Goal: Task Accomplishment & Management: Complete application form

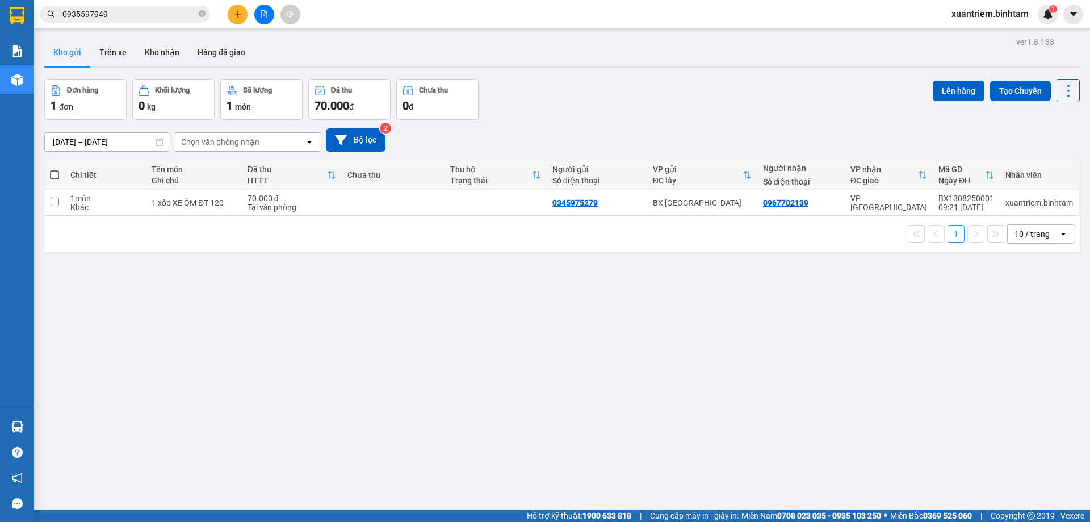
click at [235, 14] on icon "plus" at bounding box center [238, 14] width 8 height 8
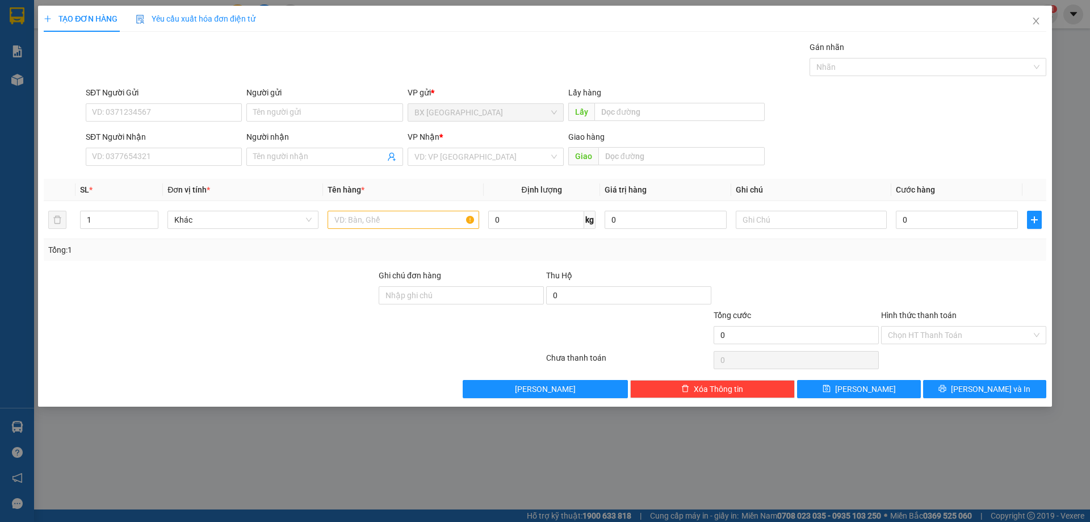
click at [302, 101] on div "Người gửi" at bounding box center [324, 94] width 156 height 17
click at [303, 111] on input "Người gửi" at bounding box center [324, 112] width 156 height 18
click at [342, 158] on input "Người nhận" at bounding box center [318, 156] width 131 height 12
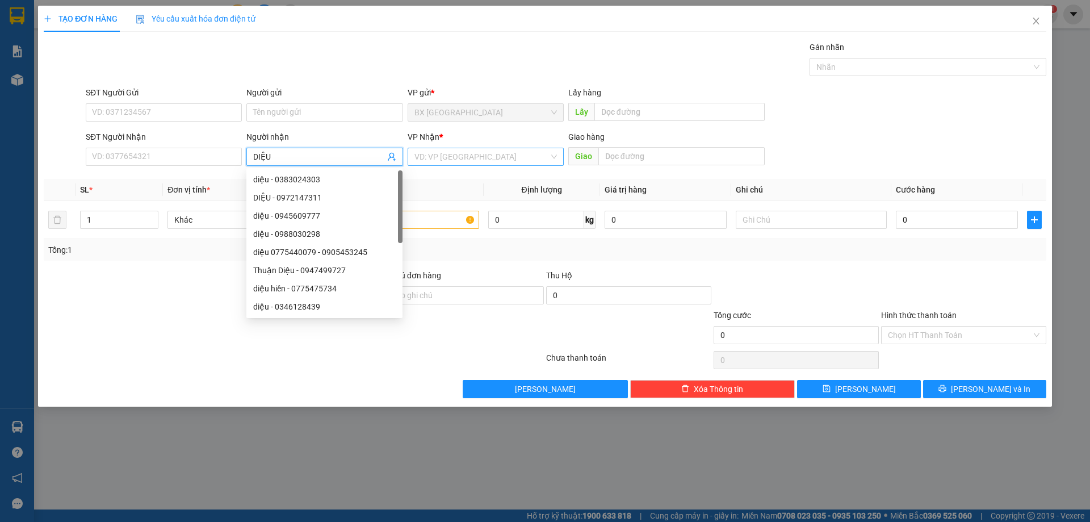
type input "DIỆU"
click at [480, 154] on input "search" at bounding box center [481, 156] width 135 height 17
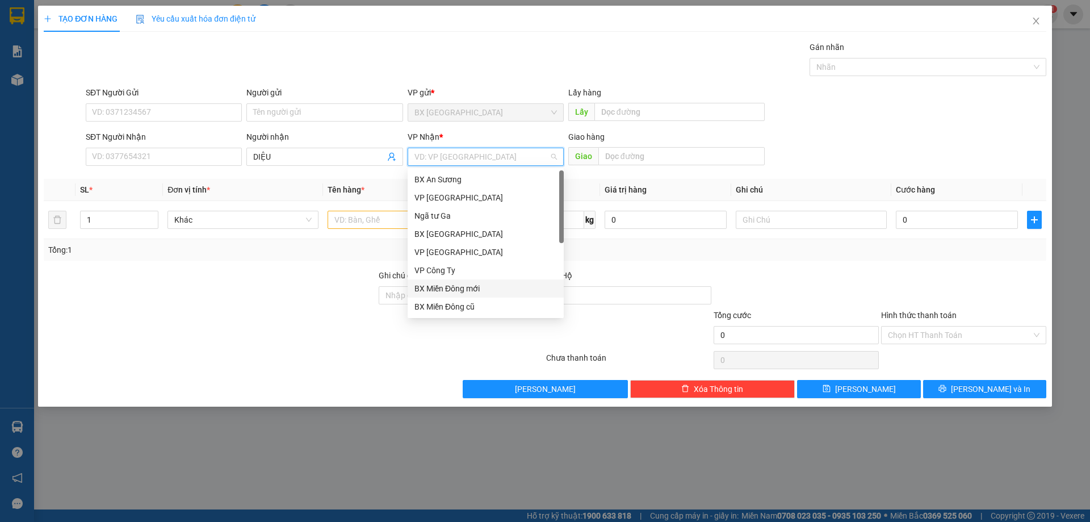
scroll to position [36, 0]
click at [477, 290] on div "Dọc đường" at bounding box center [485, 288] width 142 height 12
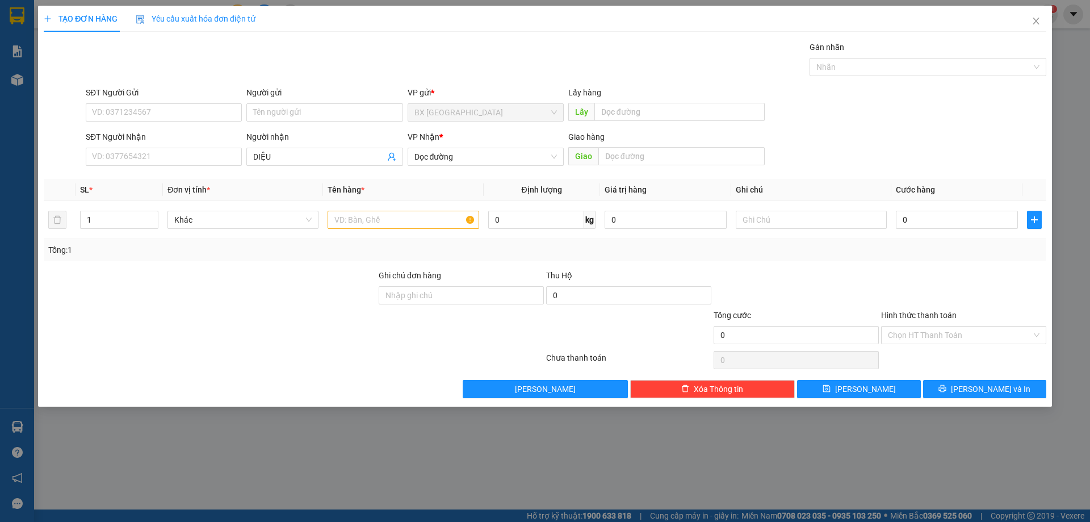
click at [638, 165] on div "Giao" at bounding box center [666, 157] width 196 height 18
click at [638, 161] on input "text" at bounding box center [681, 156] width 166 height 18
type input "[PERSON_NAME]"
click at [424, 215] on input "text" at bounding box center [403, 220] width 151 height 18
type input "3"
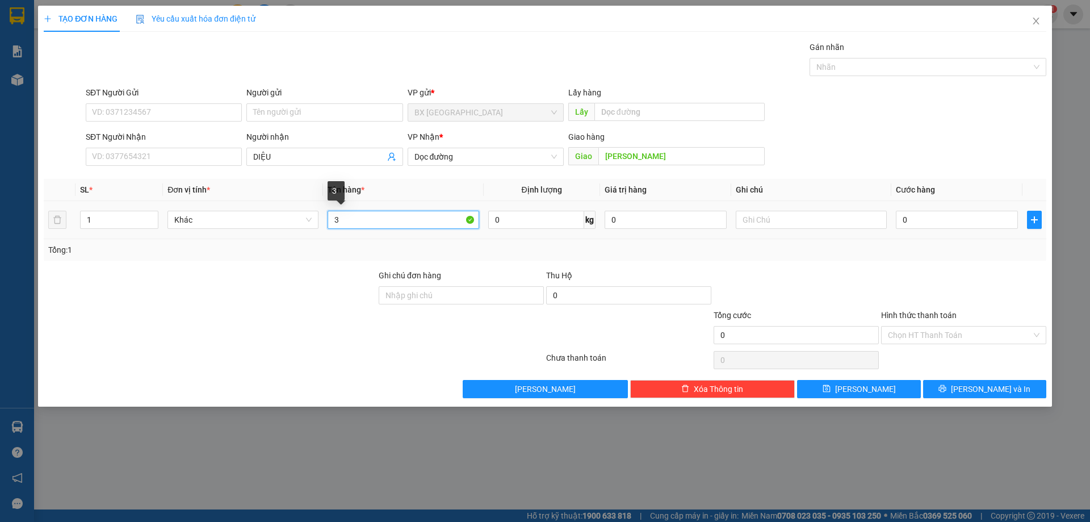
click at [370, 225] on input "3" at bounding box center [403, 220] width 151 height 18
type input "12 MÓN"
click at [974, 225] on input "0" at bounding box center [957, 220] width 122 height 18
type input "6"
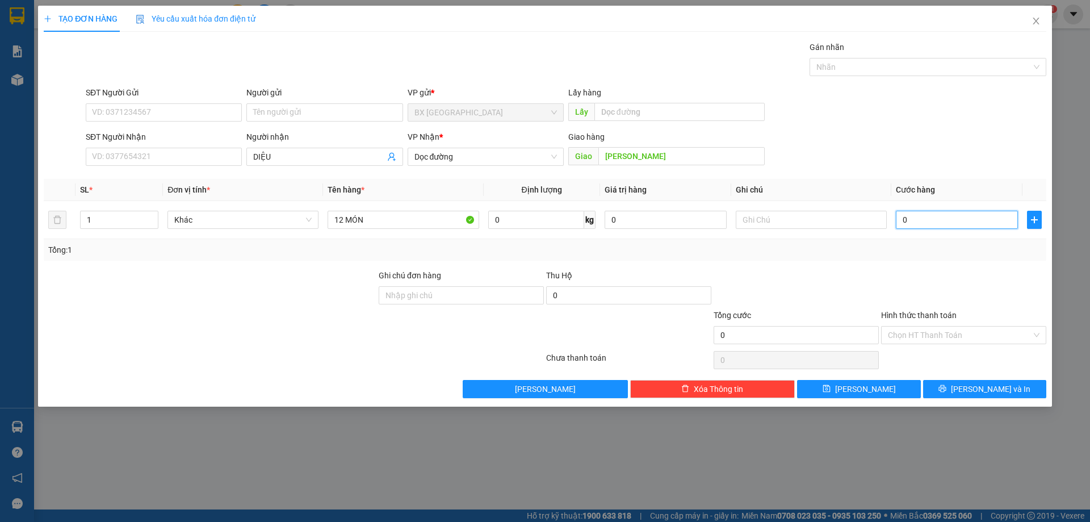
type input "6"
type input "60"
type input "600"
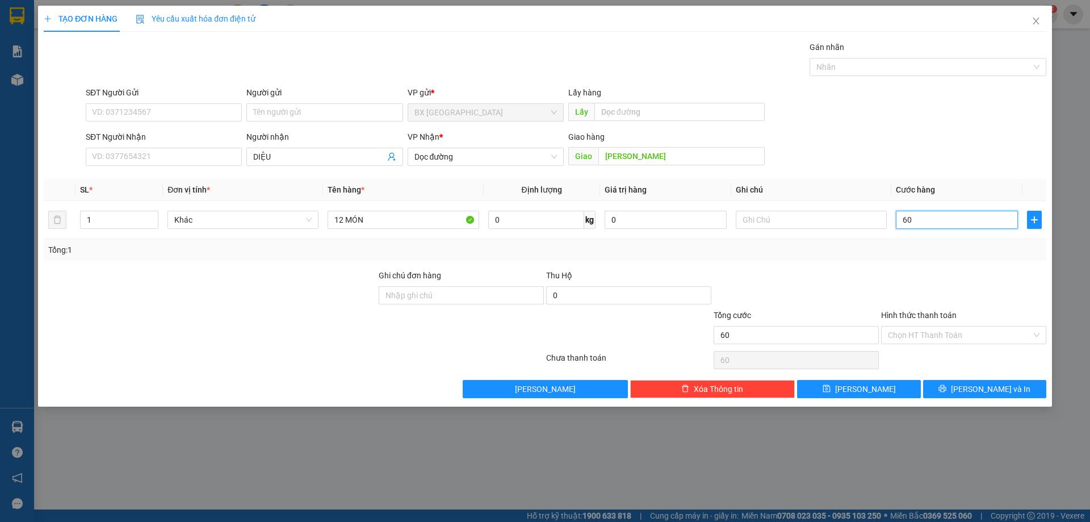
type input "600"
type input "6.000"
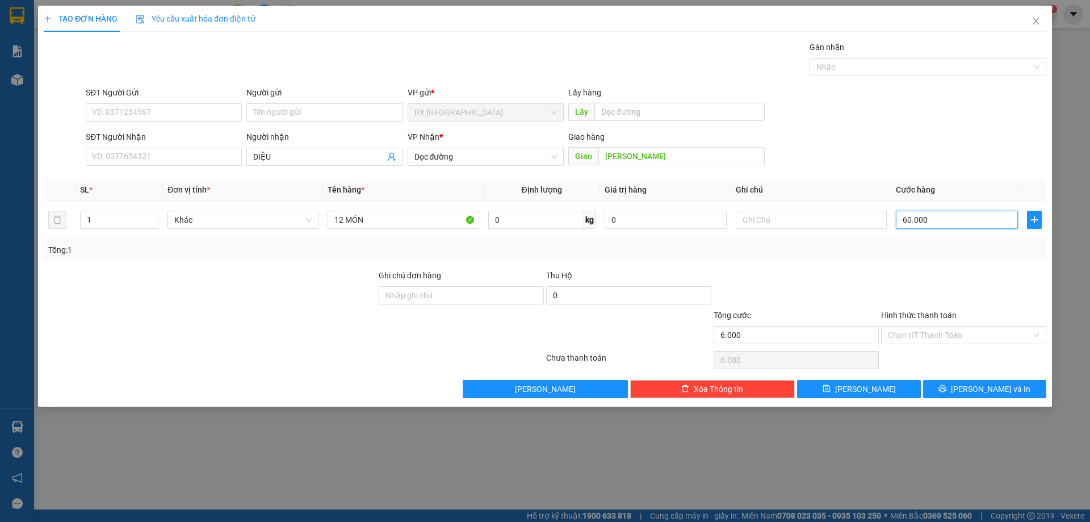
type input "60.000"
type input "600.000"
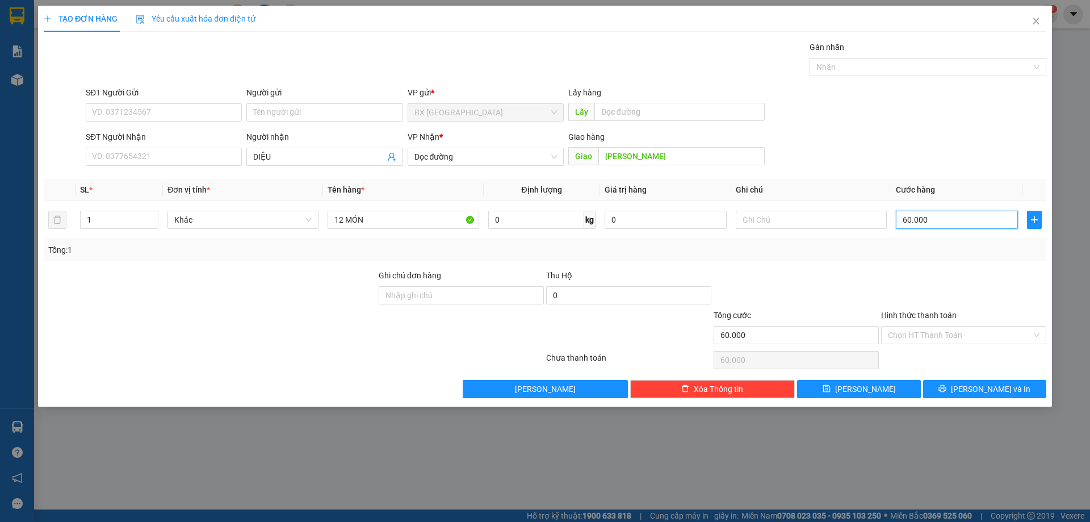
type input "600.000"
click at [946, 334] on input "Hình thức thanh toán" at bounding box center [960, 334] width 144 height 17
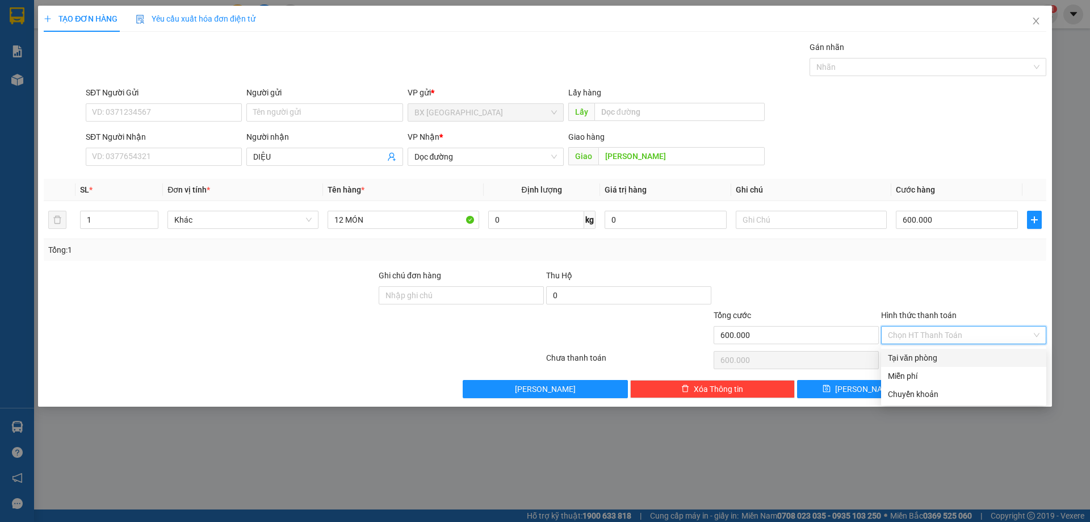
click at [938, 363] on div "Tại văn phòng" at bounding box center [964, 357] width 152 height 12
type input "0"
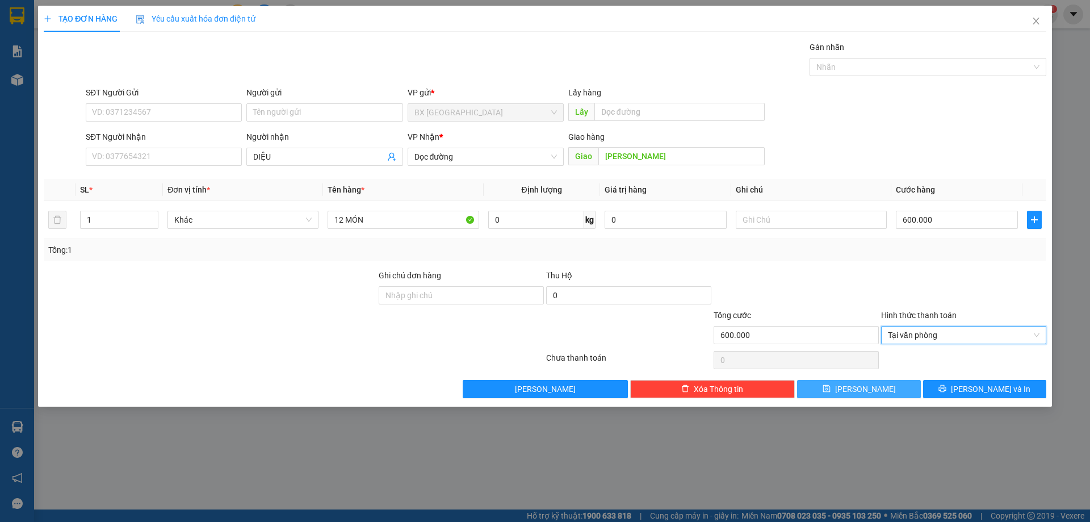
click at [878, 387] on button "[PERSON_NAME]" at bounding box center [858, 389] width 123 height 18
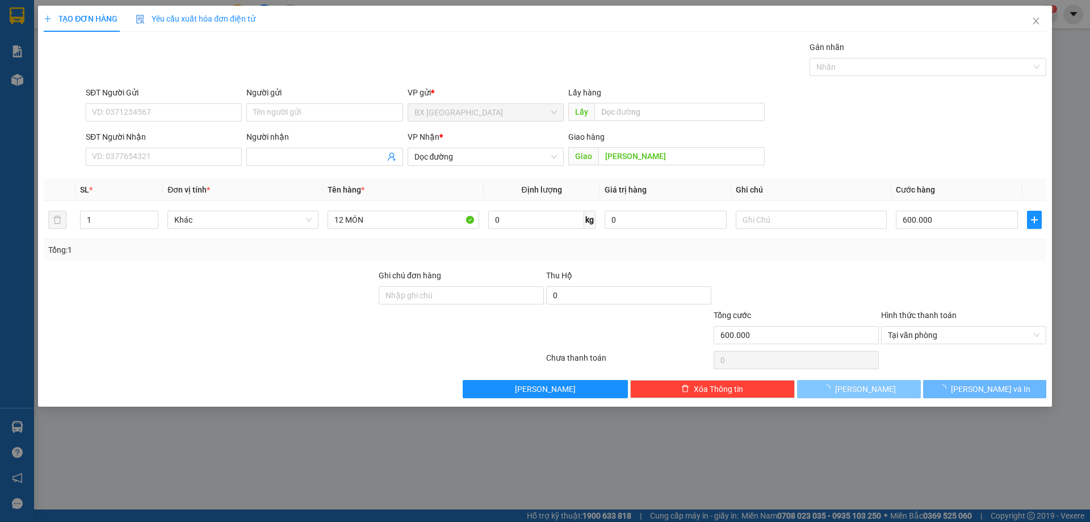
type input "0"
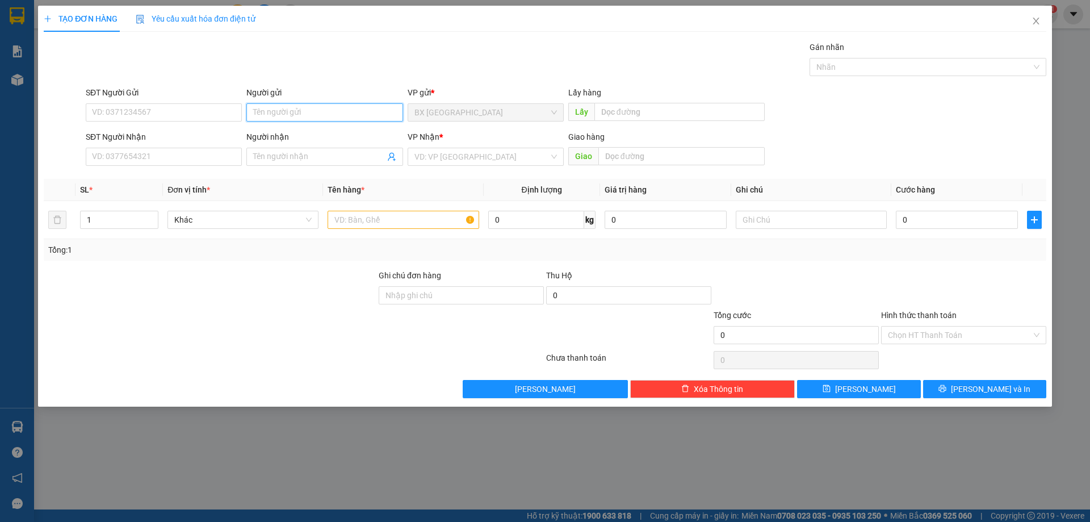
click at [359, 107] on input "Người gửi" at bounding box center [324, 112] width 156 height 18
type input "QUÝ TK"
click at [196, 160] on input "SĐT Người Nhận" at bounding box center [164, 157] width 156 height 18
type input "0974851058"
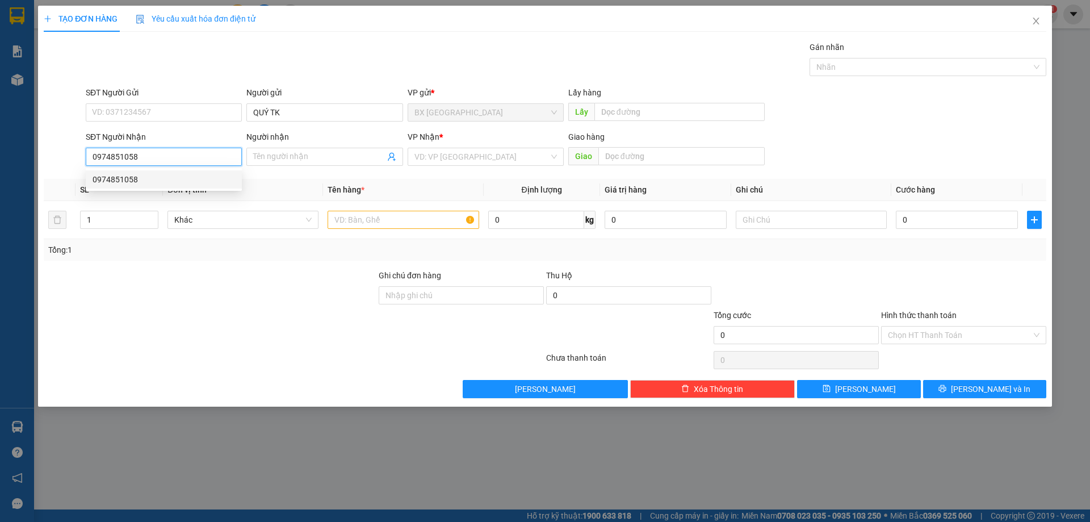
click at [144, 179] on div "0974851058" at bounding box center [164, 179] width 142 height 12
type input "40.000"
type input "0974851058"
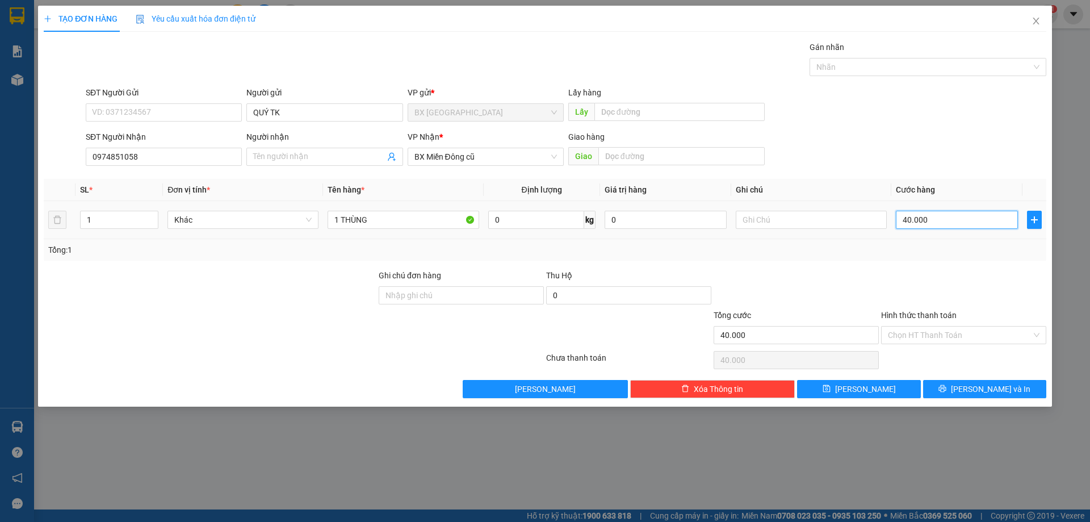
click at [933, 222] on input "40.000" at bounding box center [957, 220] width 122 height 18
type input "6"
type input "60"
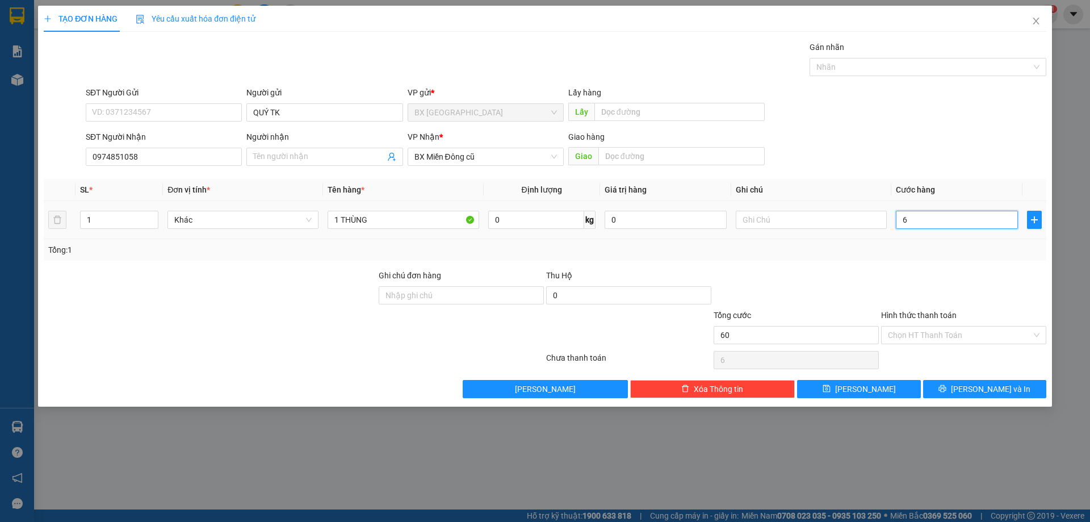
type input "60"
type input "600"
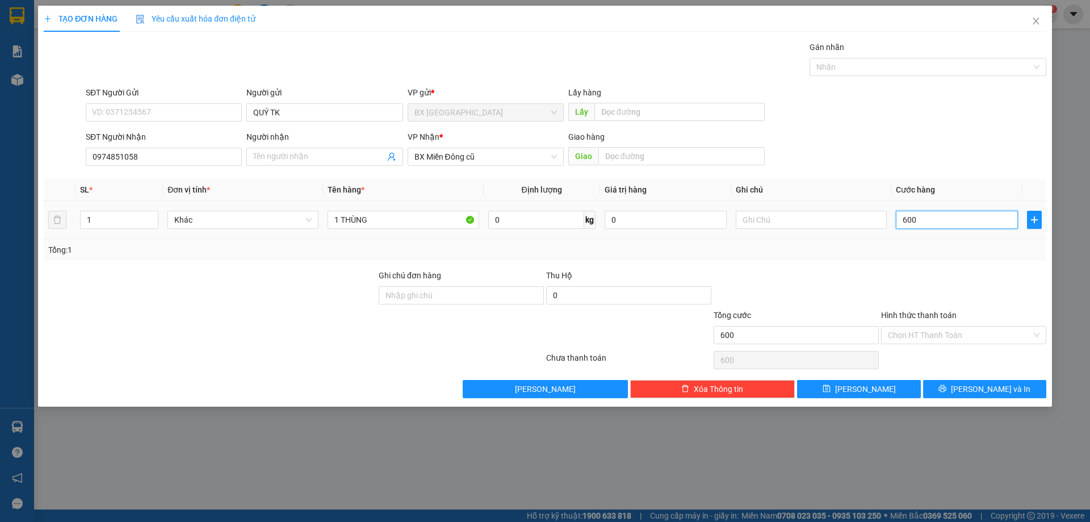
type input "6.000"
type input "60.000"
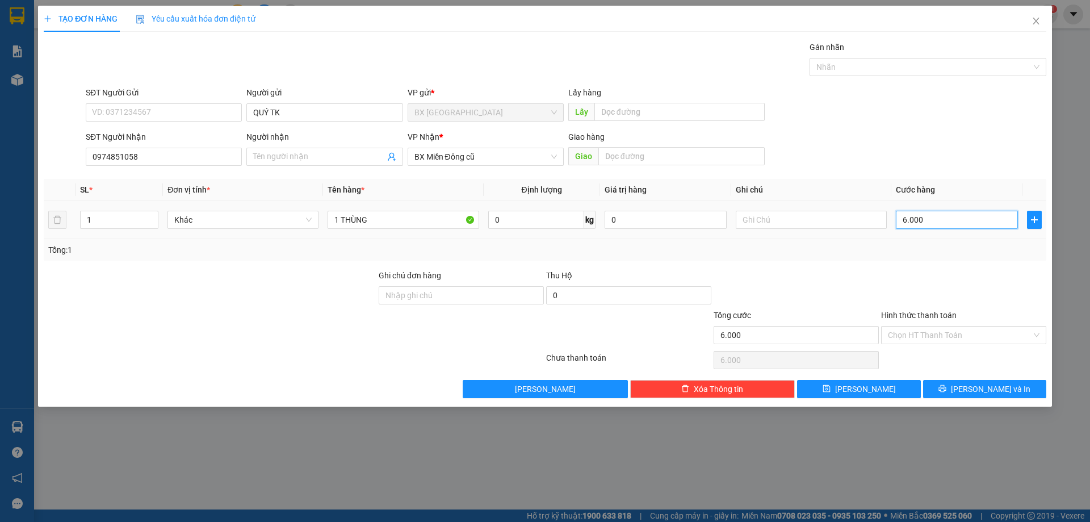
type input "60.000"
type input "600.000"
type input "60.000"
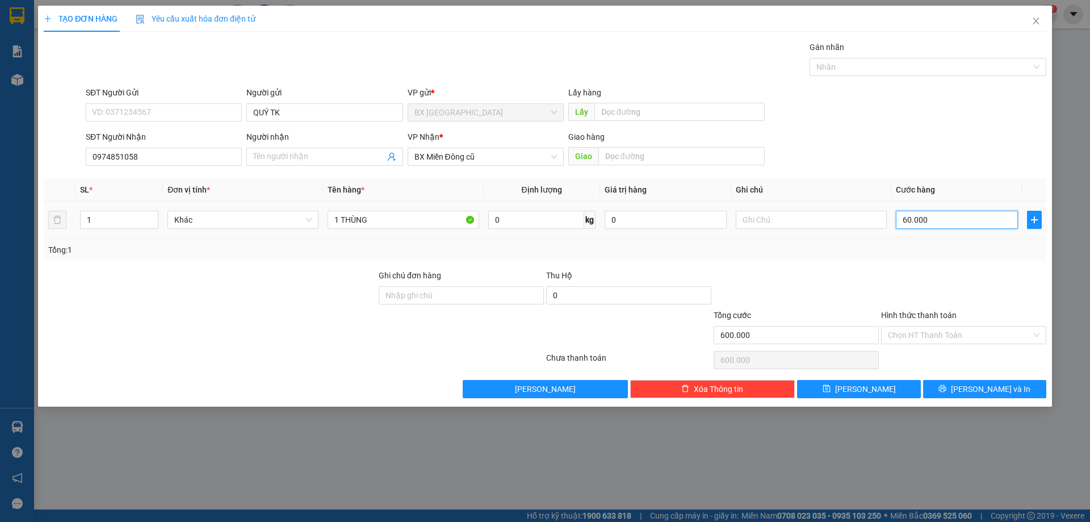
type input "60.000"
click at [943, 332] on input "Hình thức thanh toán" at bounding box center [960, 334] width 144 height 17
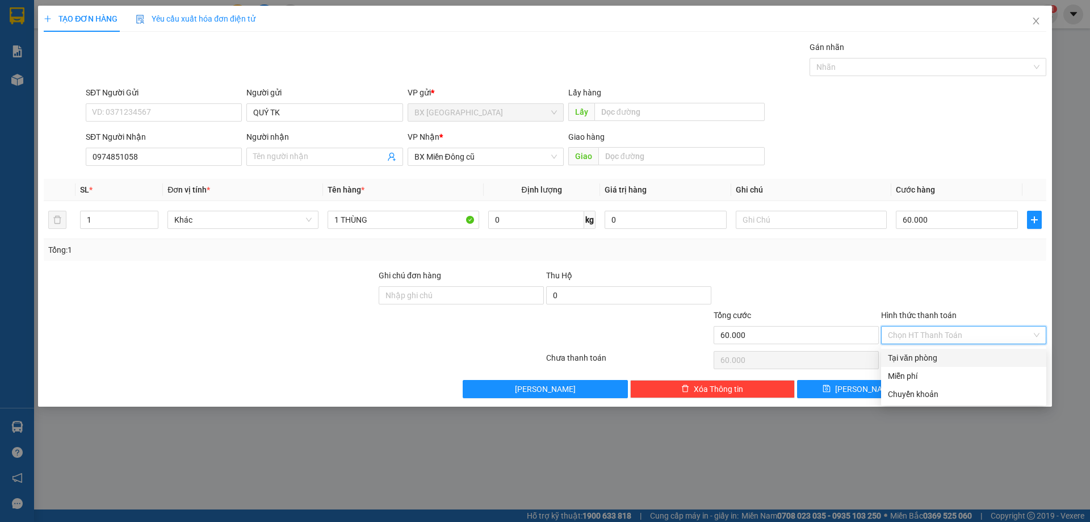
click at [937, 356] on div "Tại văn phòng" at bounding box center [964, 357] width 152 height 12
type input "0"
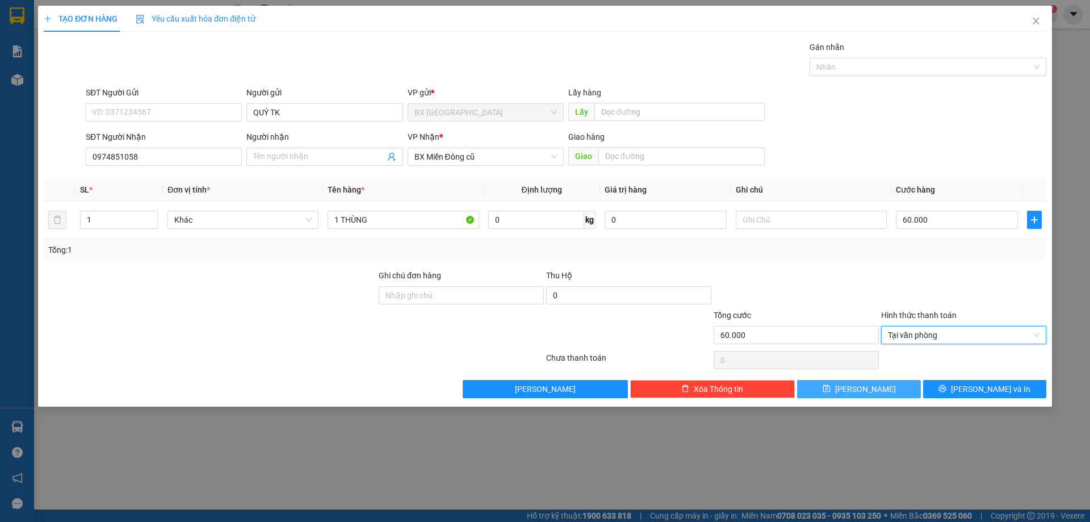
click at [869, 393] on span "[PERSON_NAME]" at bounding box center [865, 389] width 61 height 12
type input "0"
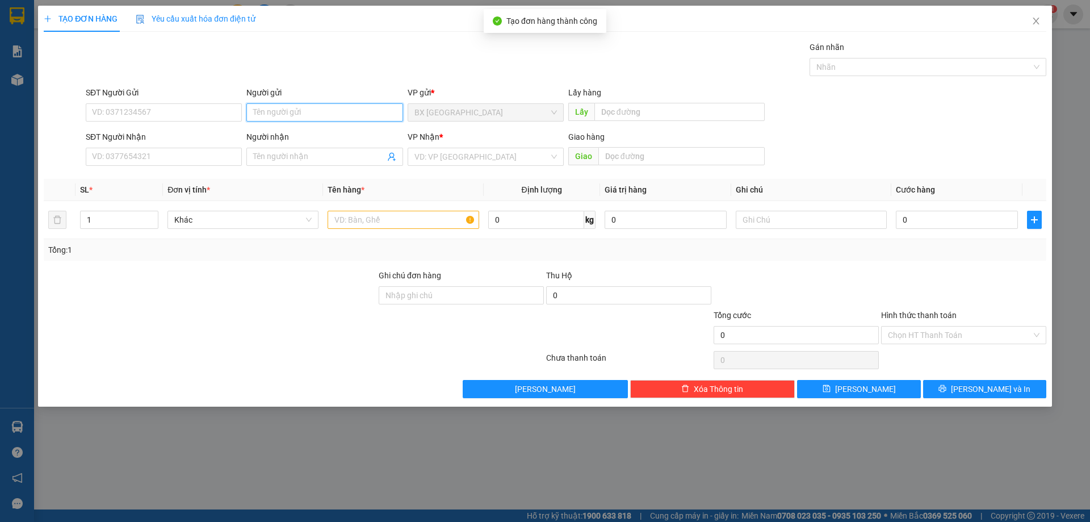
click at [296, 110] on input "Người gửi" at bounding box center [324, 112] width 156 height 18
type input "QUÝ TK"
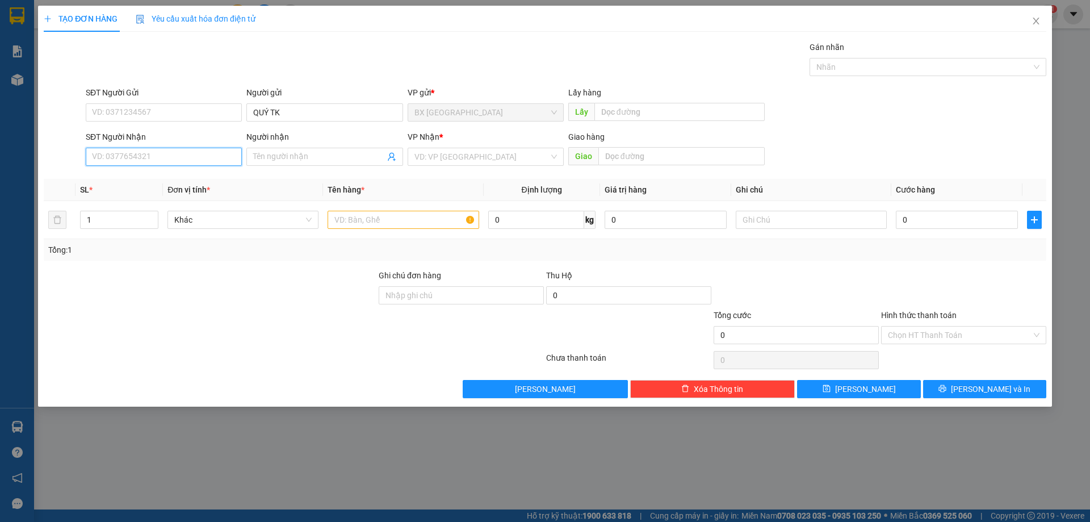
click at [167, 152] on input "SĐT Người Nhận" at bounding box center [164, 157] width 156 height 18
click at [161, 175] on div "0947787578" at bounding box center [164, 179] width 156 height 18
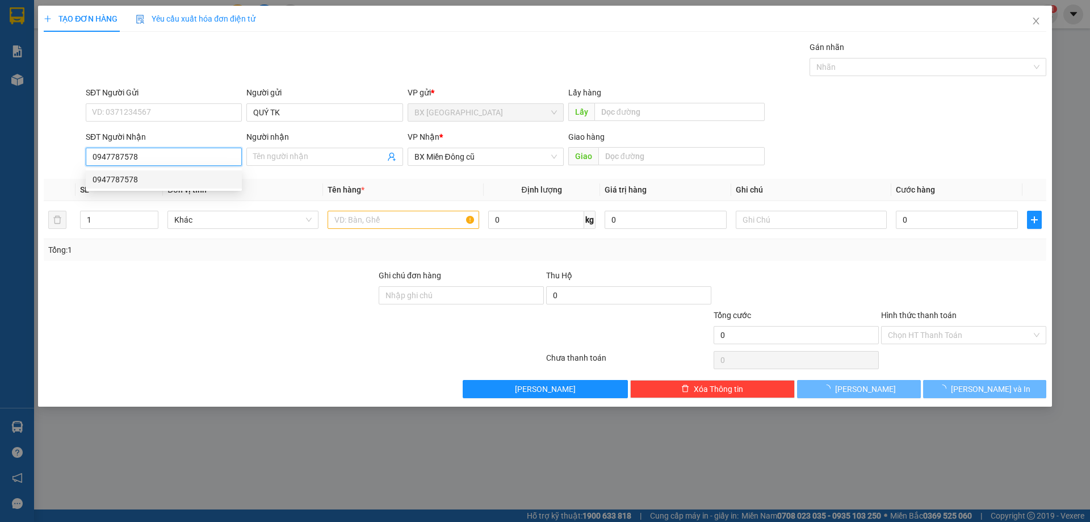
type input "0947787578"
click at [160, 178] on div "Transit Pickup Surcharge Ids Transit Deliver Surcharge Ids Transit Deliver Surc…" at bounding box center [545, 219] width 1003 height 357
type input "80.000"
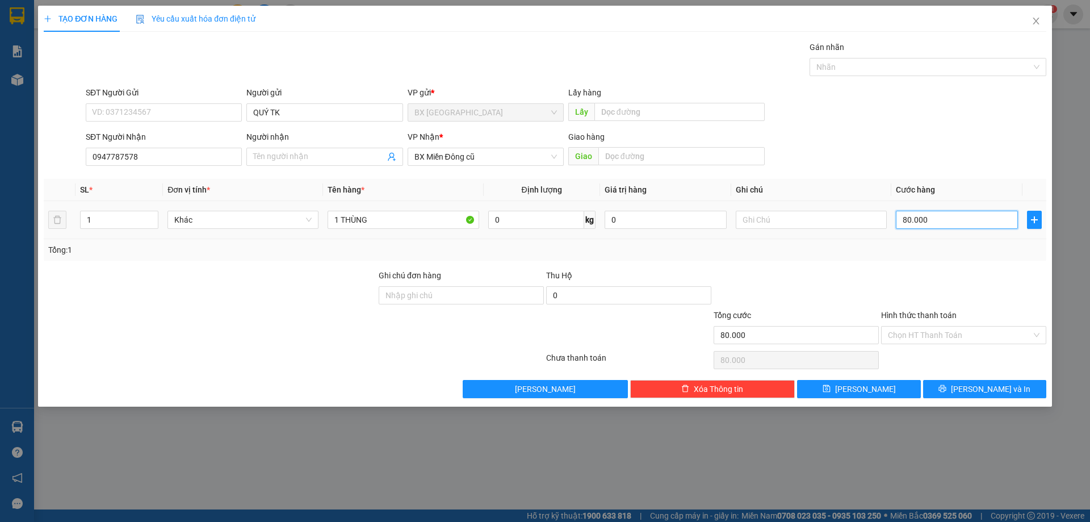
click at [925, 213] on input "80.000" at bounding box center [957, 220] width 122 height 18
type input "6"
type input "60"
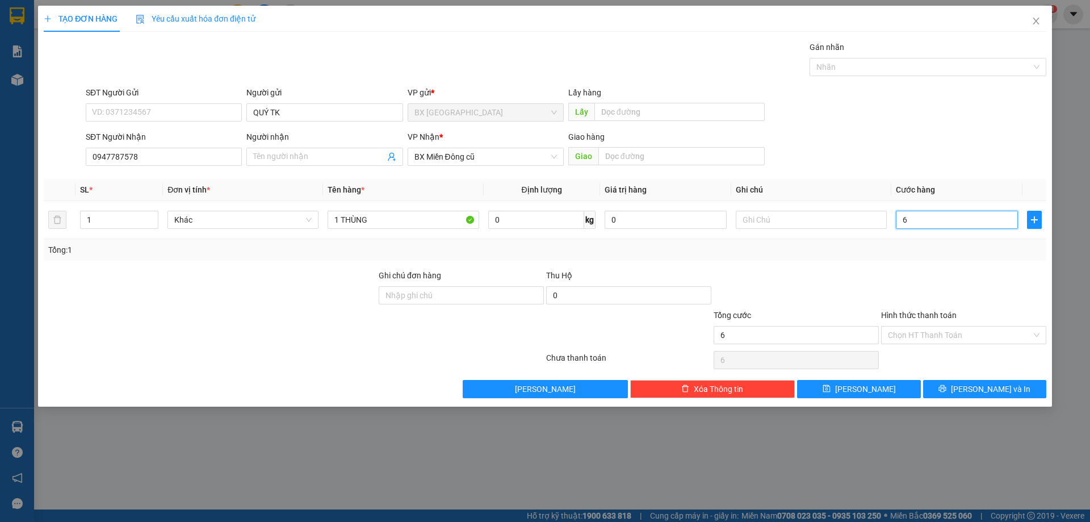
type input "60"
type input "600"
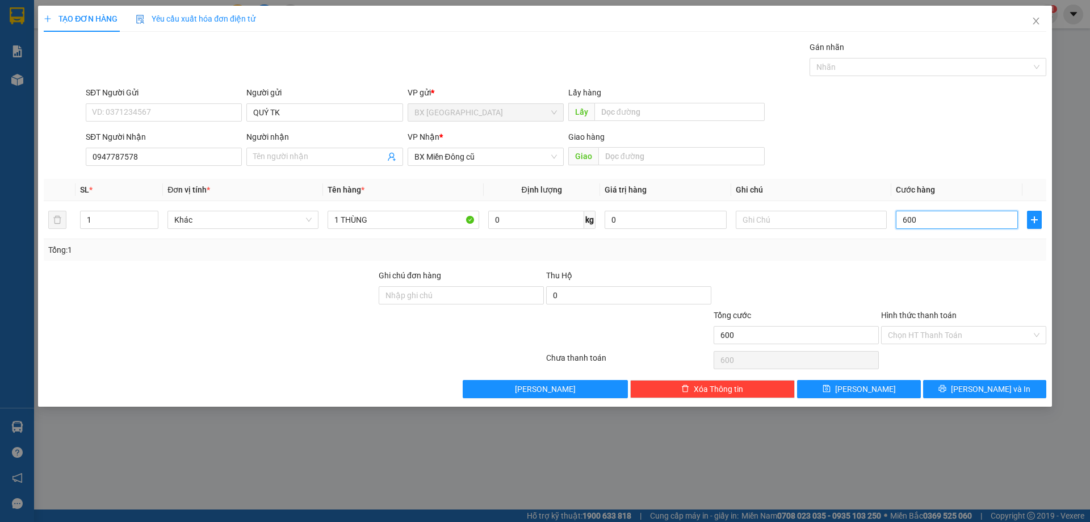
type input "6.000"
type input "60.000"
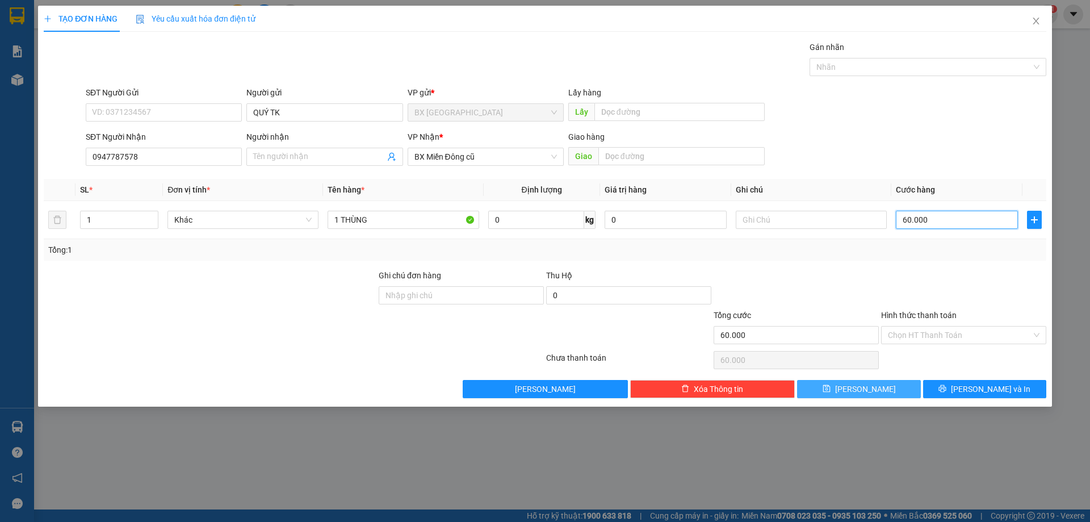
type input "60.000"
click at [867, 390] on span "[PERSON_NAME]" at bounding box center [865, 389] width 61 height 12
type input "0"
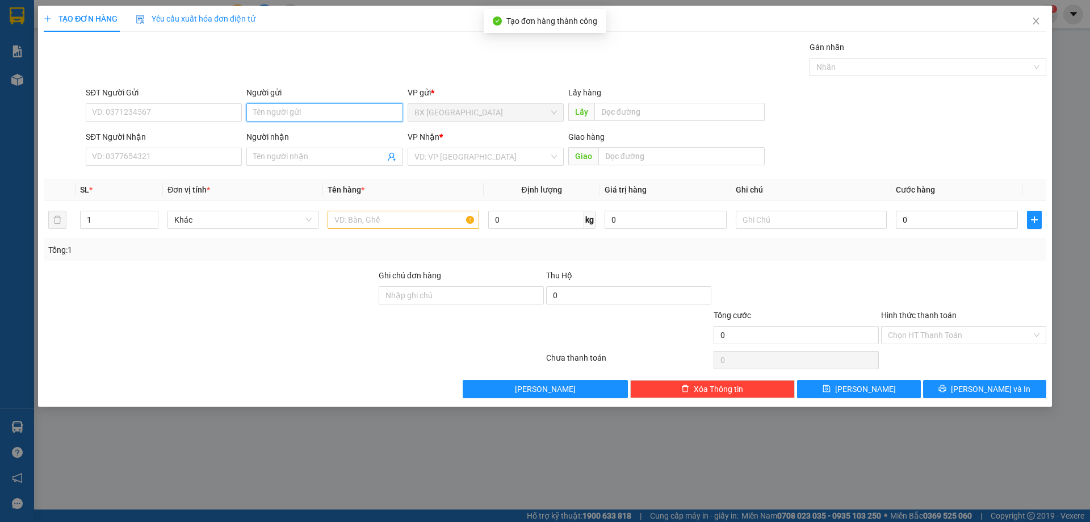
click at [299, 111] on input "Người gửi" at bounding box center [324, 112] width 156 height 18
type input "QUÝ TK"
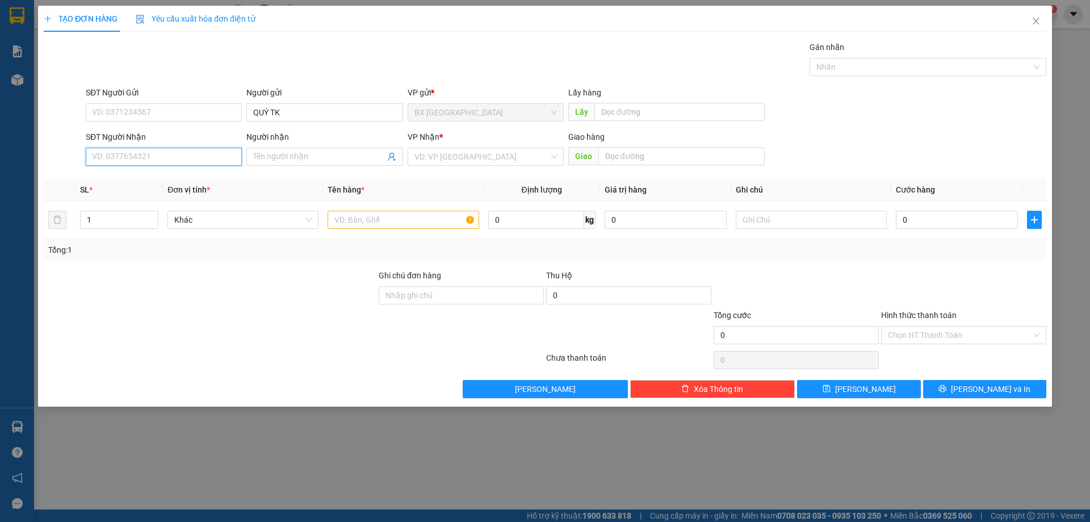
click at [200, 157] on input "SĐT Người Nhận" at bounding box center [164, 157] width 156 height 18
click at [154, 159] on input "0383840701" at bounding box center [164, 157] width 156 height 18
type input "0383840701"
click at [461, 157] on input "search" at bounding box center [481, 156] width 135 height 17
click at [473, 159] on input "search" at bounding box center [481, 156] width 135 height 17
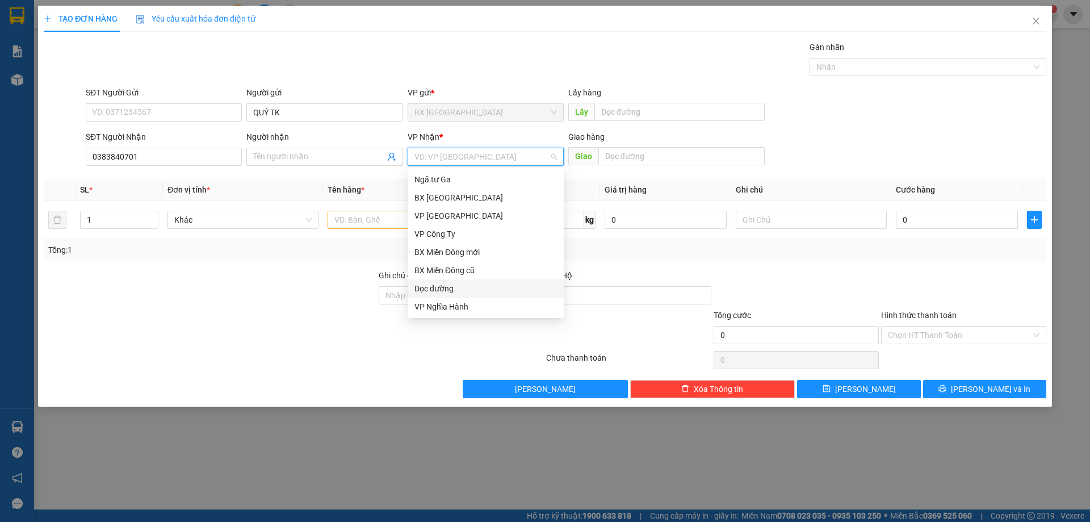
click at [478, 160] on input "search" at bounding box center [481, 156] width 135 height 17
click at [488, 292] on div "Dọc đường" at bounding box center [485, 288] width 142 height 12
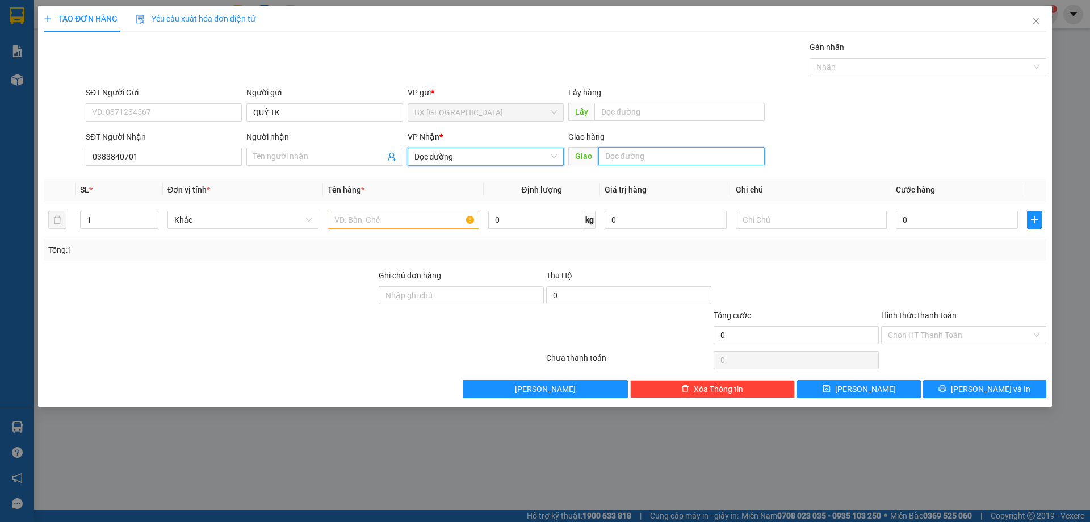
click at [628, 157] on input "text" at bounding box center [681, 156] width 166 height 18
type input "[PERSON_NAME]"
drag, startPoint x: 395, startPoint y: 213, endPoint x: 442, endPoint y: 211, distance: 47.2
click at [398, 213] on input "text" at bounding box center [403, 220] width 151 height 18
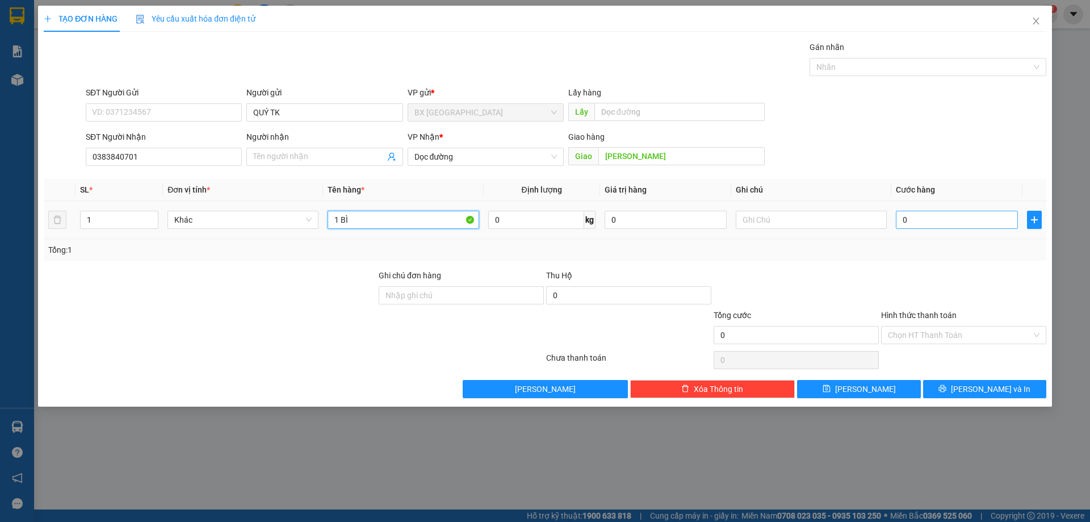
type input "1 BÌ"
click at [936, 213] on input "0" at bounding box center [957, 220] width 122 height 18
type input "3"
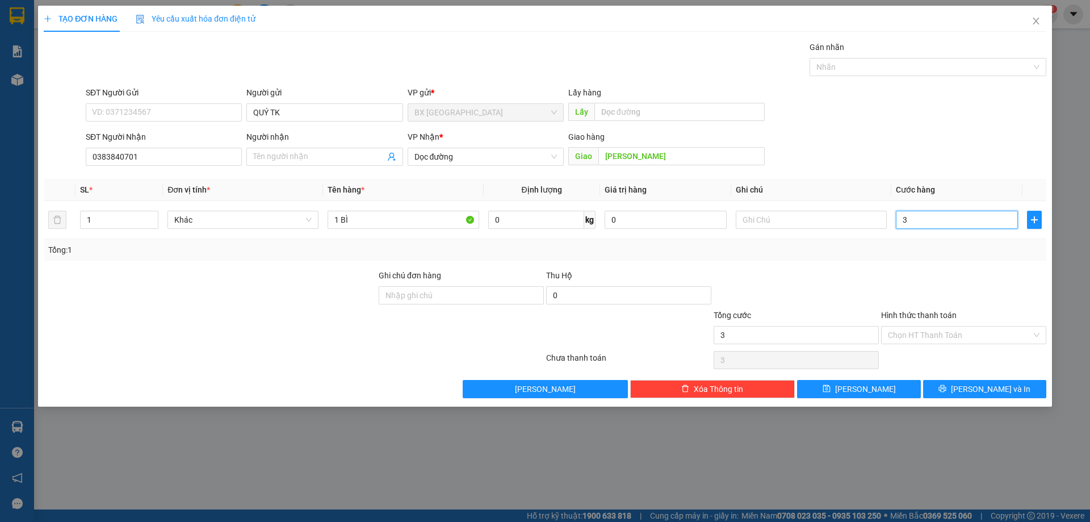
type input "30"
type input "300"
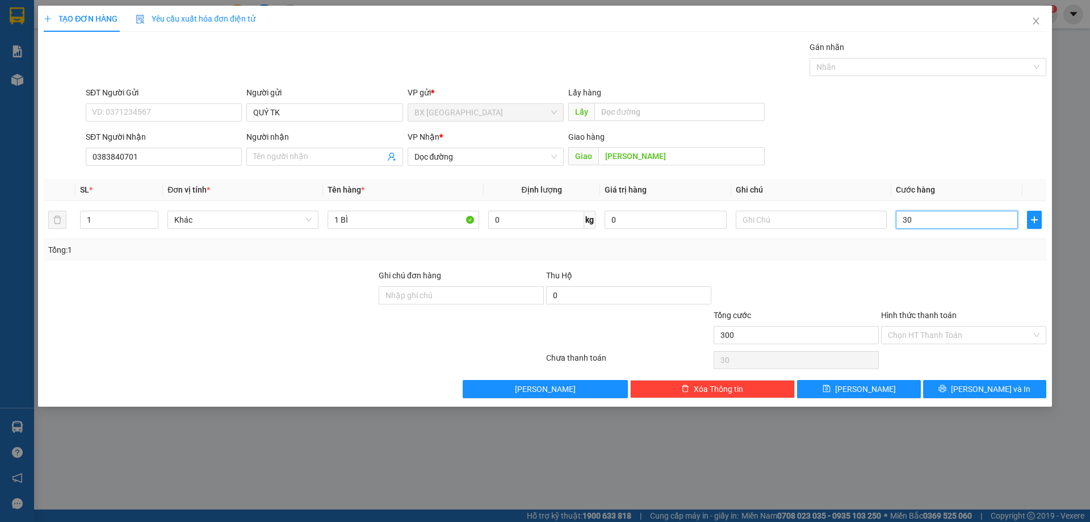
type input "300"
type input "3.000"
type input "30.000"
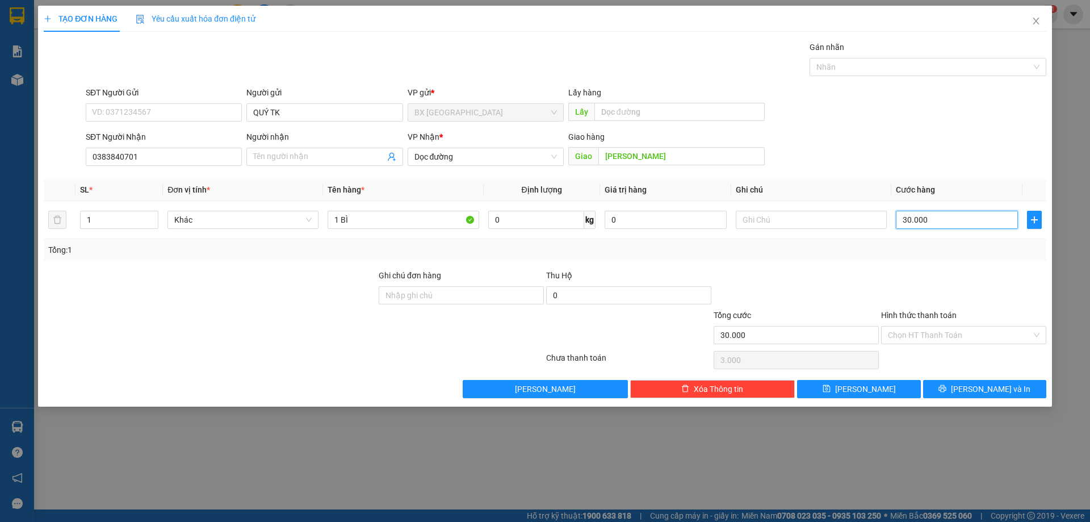
type input "30.000"
click at [968, 337] on input "Hình thức thanh toán" at bounding box center [960, 334] width 144 height 17
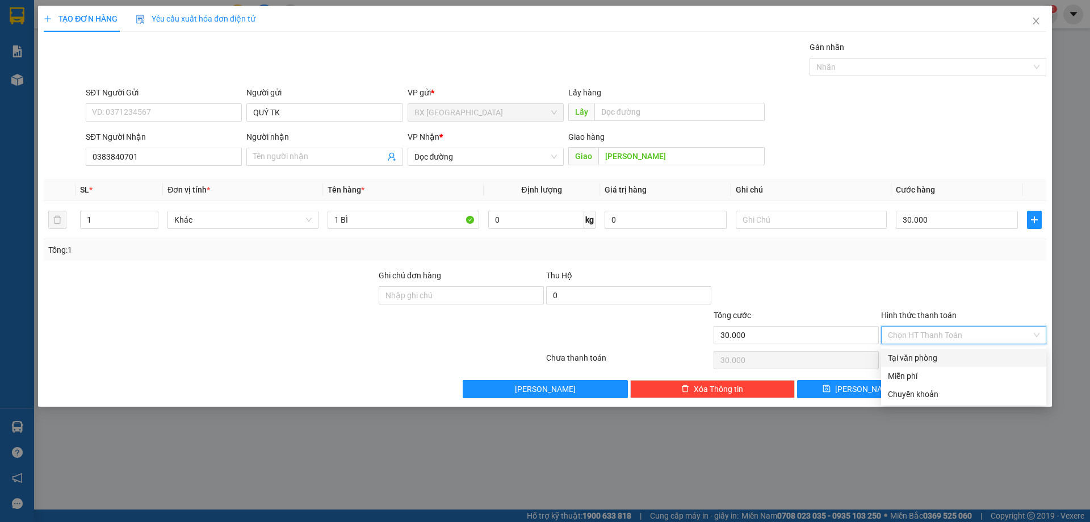
drag, startPoint x: 940, startPoint y: 355, endPoint x: 919, endPoint y: 366, distance: 23.9
click at [938, 355] on div "Tại văn phòng" at bounding box center [964, 357] width 152 height 12
type input "0"
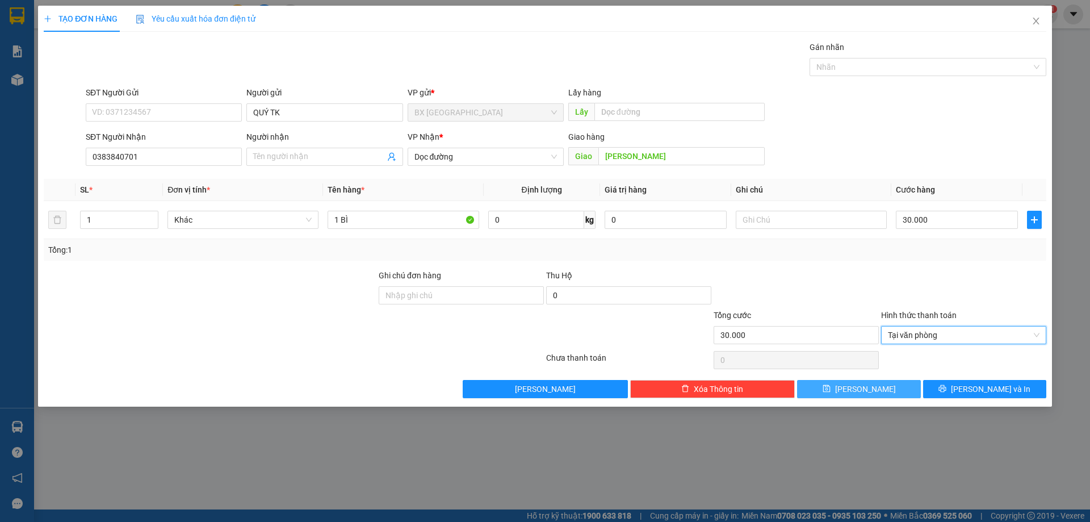
drag, startPoint x: 873, startPoint y: 379, endPoint x: 869, endPoint y: 384, distance: 6.9
click at [869, 384] on div "Transit Pickup Surcharge Ids Transit Deliver Surcharge Ids Transit Deliver Surc…" at bounding box center [545, 219] width 1003 height 357
click at [869, 385] on span "[PERSON_NAME]" at bounding box center [865, 389] width 61 height 12
type input "0"
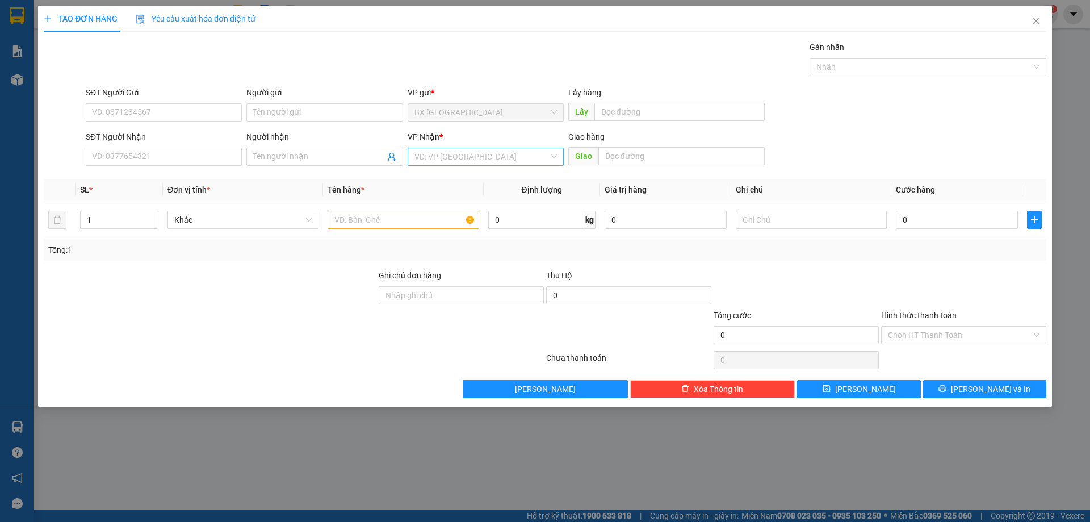
click at [489, 158] on input "search" at bounding box center [481, 156] width 135 height 17
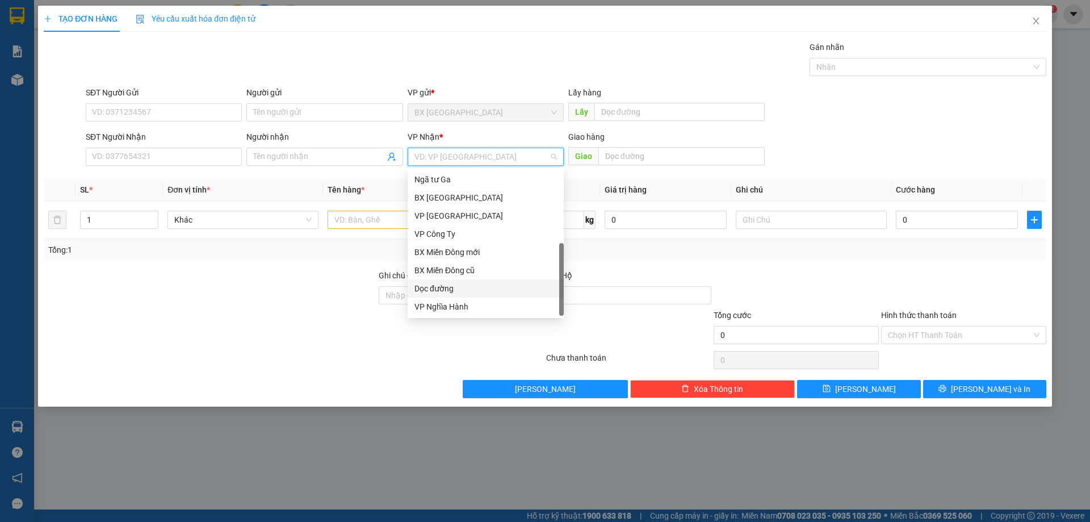
drag, startPoint x: 477, startPoint y: 156, endPoint x: 485, endPoint y: 168, distance: 14.5
click at [477, 156] on input "search" at bounding box center [481, 156] width 135 height 17
drag, startPoint x: 470, startPoint y: 270, endPoint x: 403, endPoint y: 221, distance: 82.6
click at [471, 270] on div "BX Miền Đông cũ" at bounding box center [485, 270] width 142 height 12
click at [403, 221] on input "text" at bounding box center [403, 220] width 151 height 18
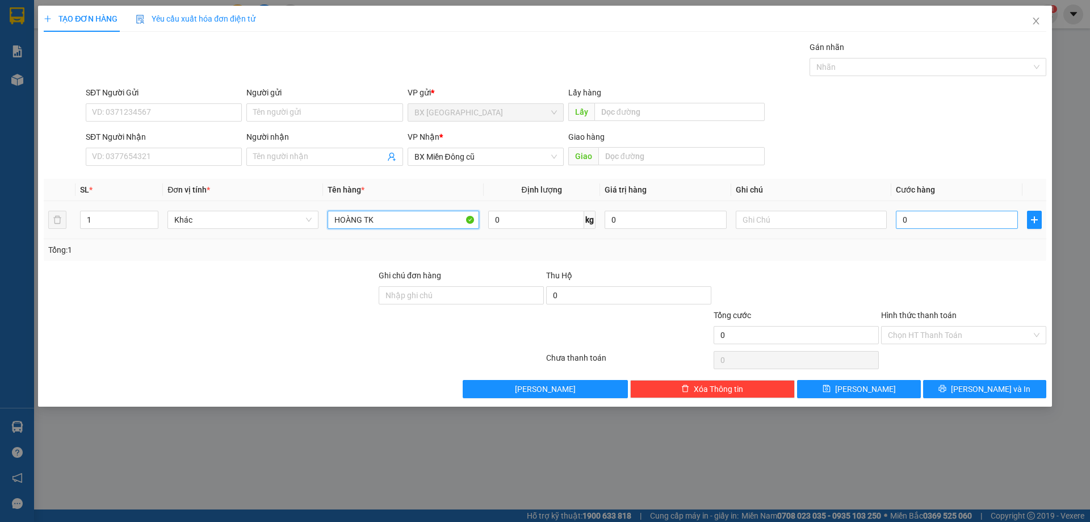
type input "HOÀNG TK"
click at [922, 222] on input "0" at bounding box center [957, 220] width 122 height 18
type input "180"
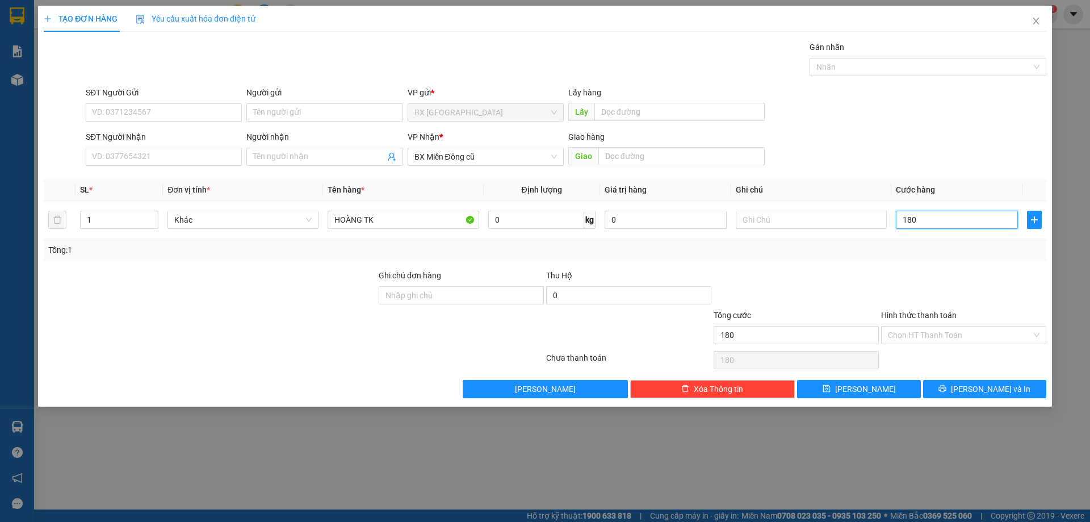
type input "1.800"
type input "180.000"
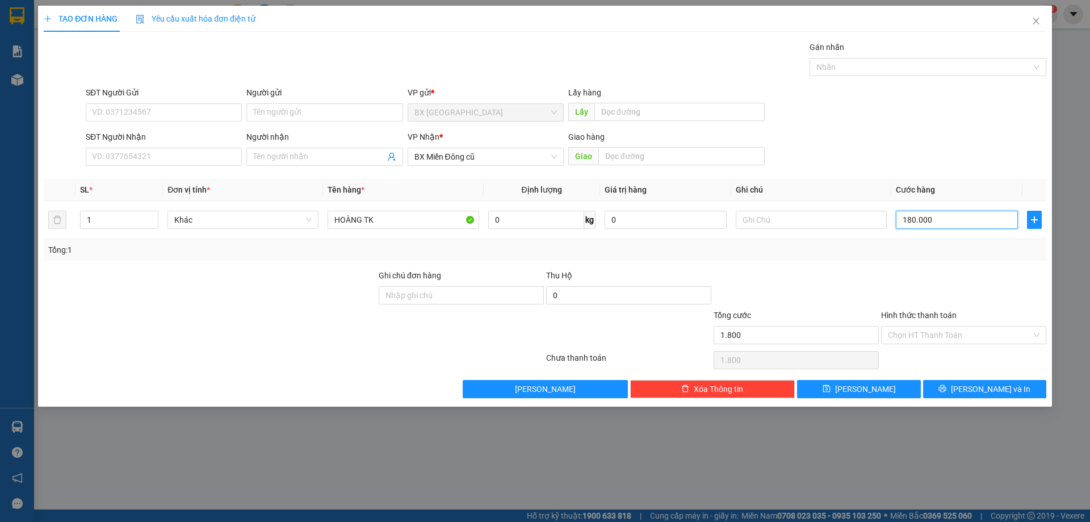
type input "180.000"
click at [923, 335] on input "Hình thức thanh toán" at bounding box center [960, 334] width 144 height 17
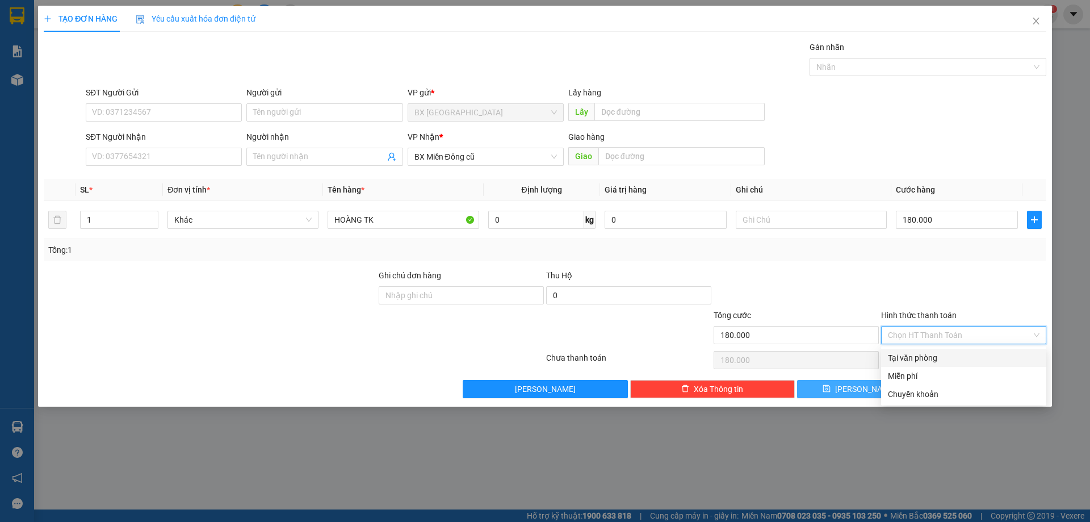
drag, startPoint x: 919, startPoint y: 357, endPoint x: 859, endPoint y: 387, distance: 67.5
click at [919, 355] on div "Tại văn phòng" at bounding box center [964, 357] width 152 height 12
type input "0"
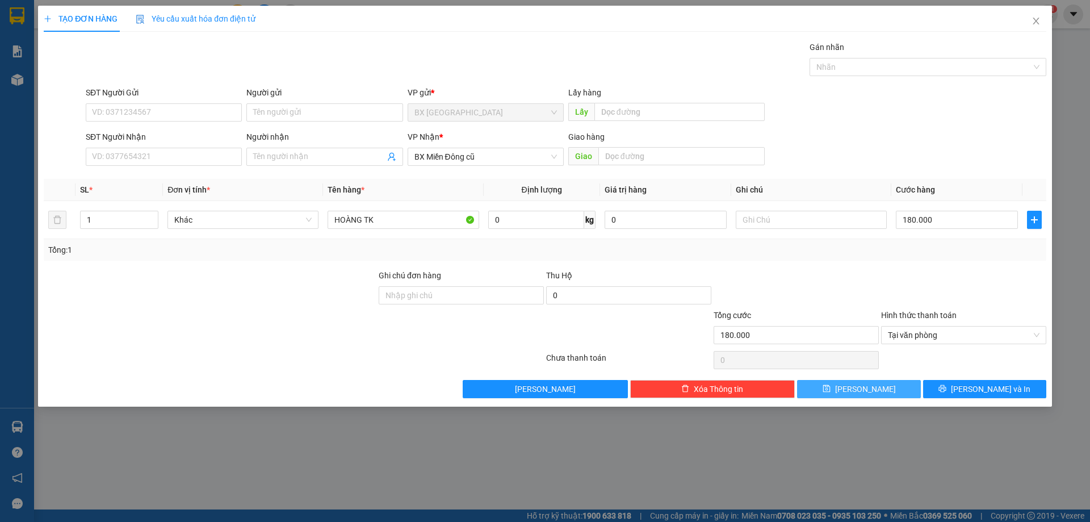
click at [865, 385] on span "[PERSON_NAME]" at bounding box center [865, 389] width 61 height 12
type input "0"
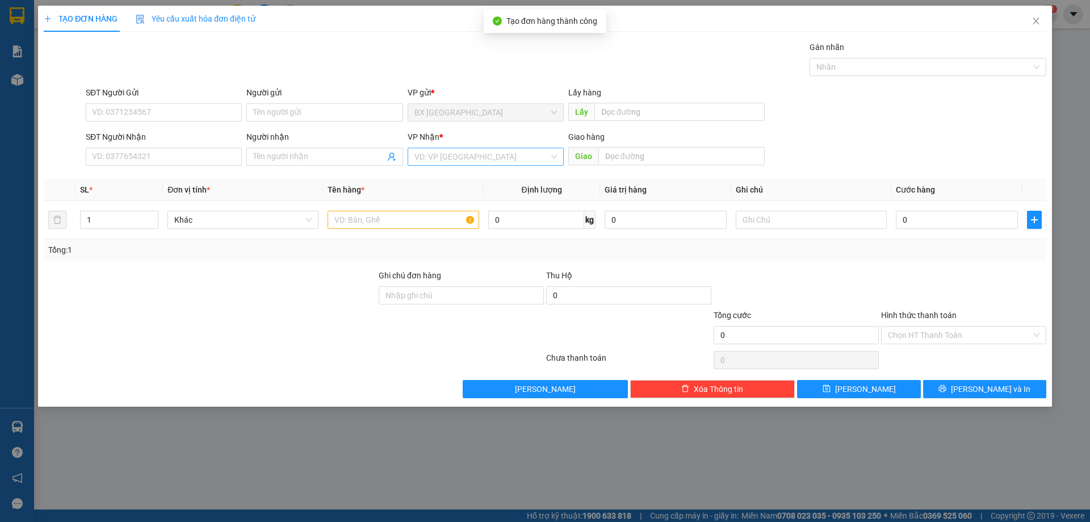
click at [441, 158] on input "search" at bounding box center [481, 156] width 135 height 17
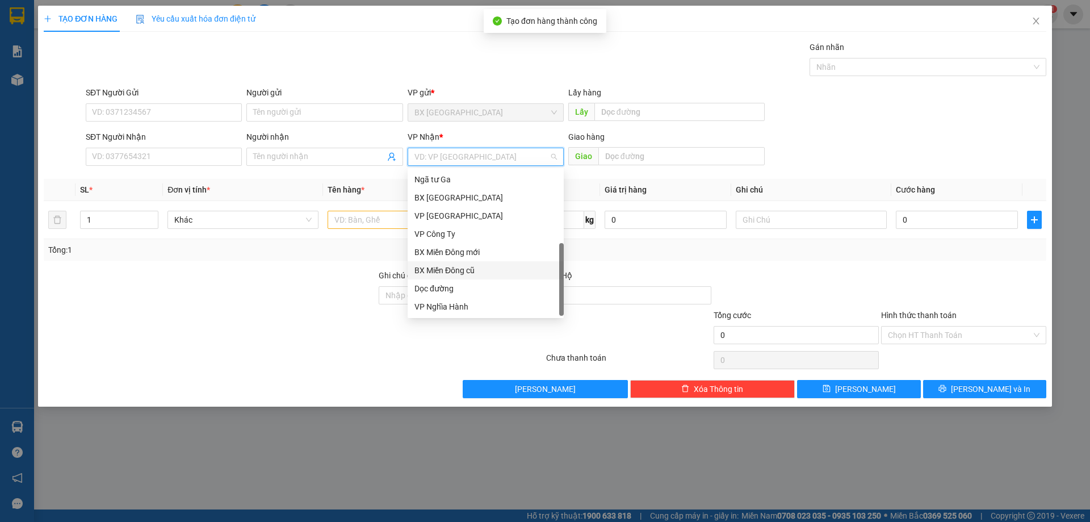
drag, startPoint x: 470, startPoint y: 269, endPoint x: 427, endPoint y: 257, distance: 44.2
click at [471, 269] on div "BX Miền Đông cũ" at bounding box center [485, 270] width 142 height 12
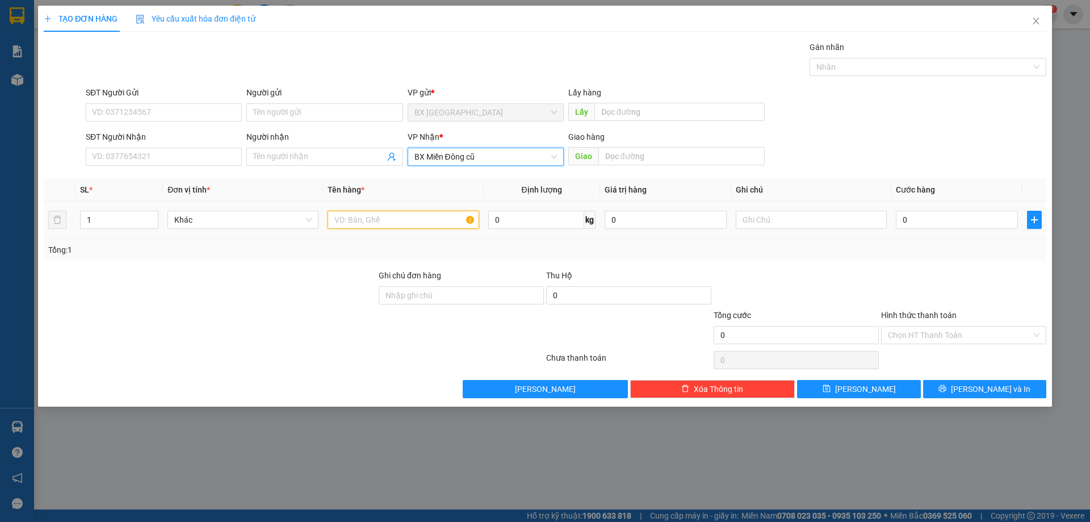
click at [384, 225] on input "text" at bounding box center [403, 220] width 151 height 18
type input "HOÀNG TK"
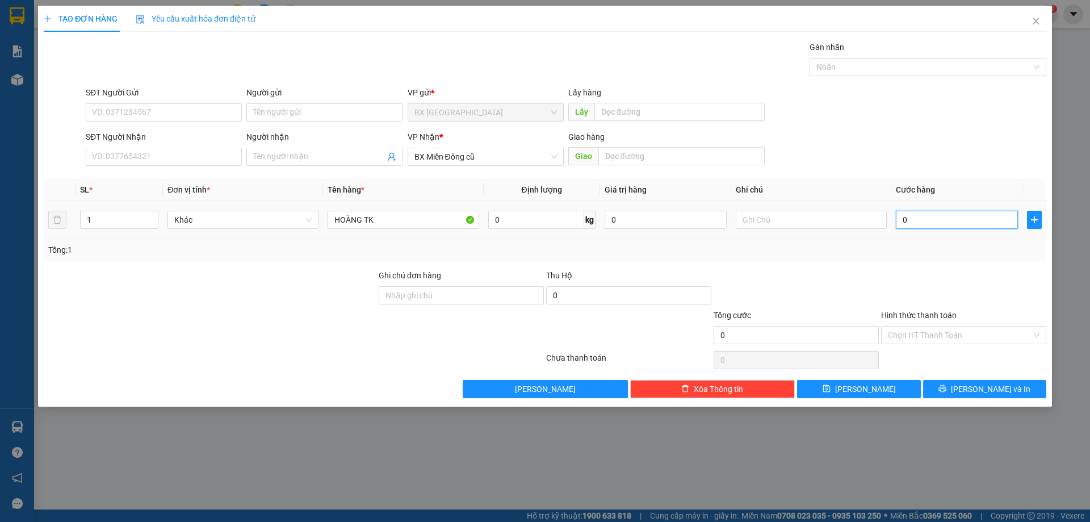
click at [924, 224] on input "0" at bounding box center [957, 220] width 122 height 18
type input "1"
type input "13"
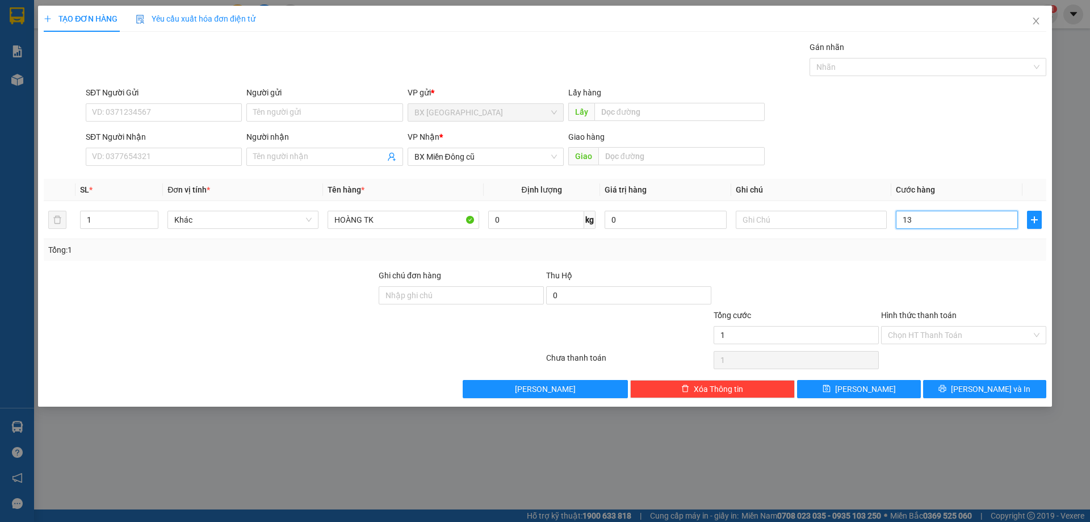
type input "13"
type input "130"
type input "1.300"
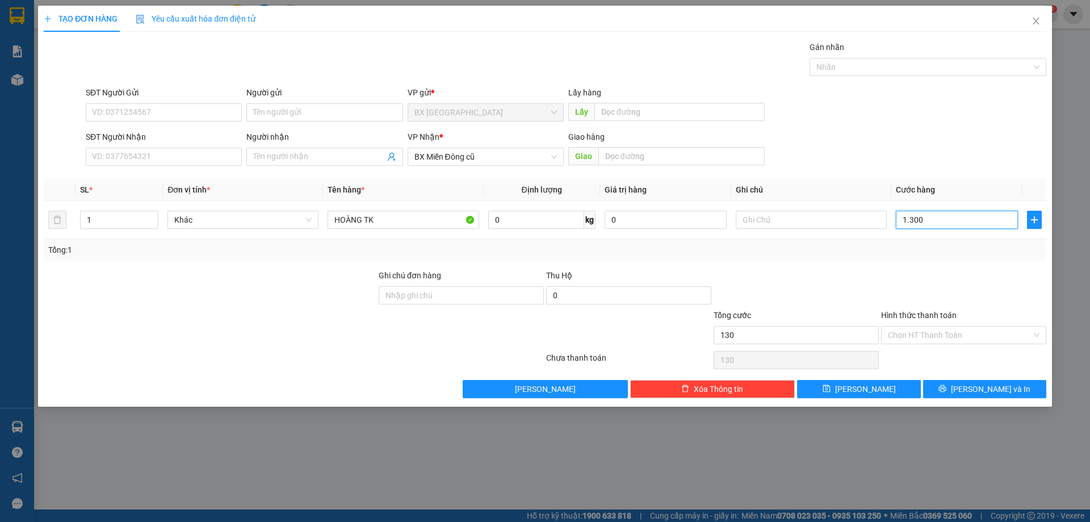
type input "1.300"
type input "13.000"
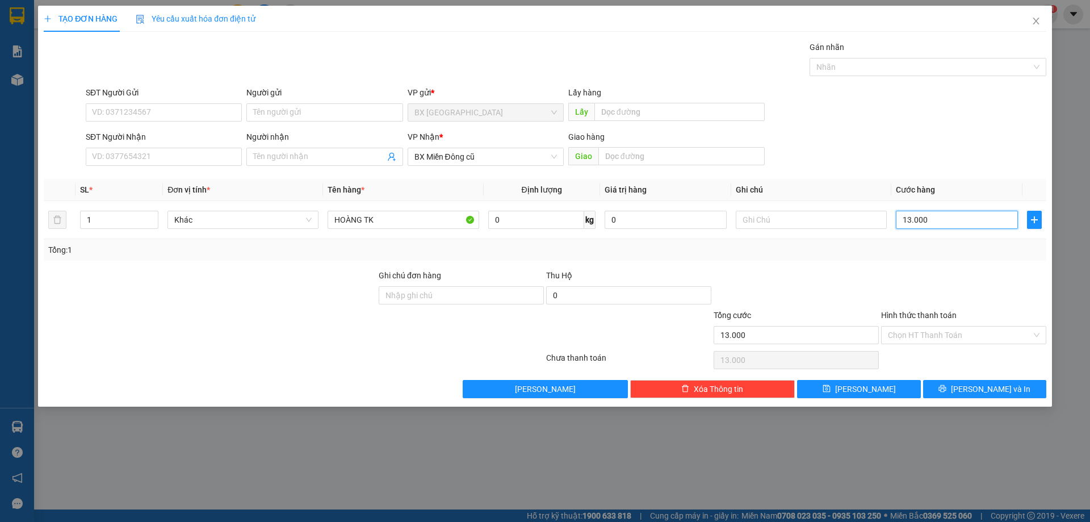
type input "130.000"
click at [883, 391] on button "[PERSON_NAME]" at bounding box center [858, 389] width 123 height 18
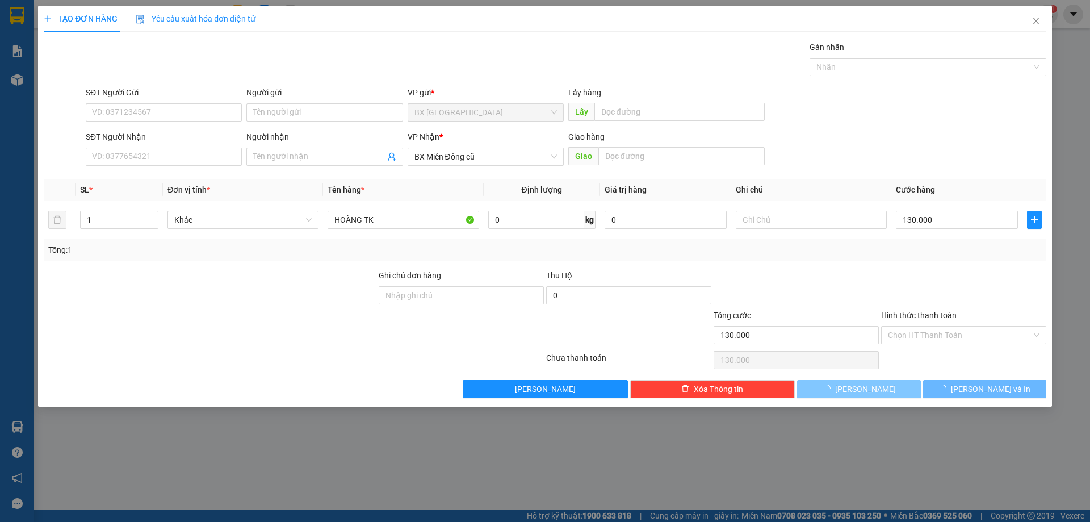
type input "0"
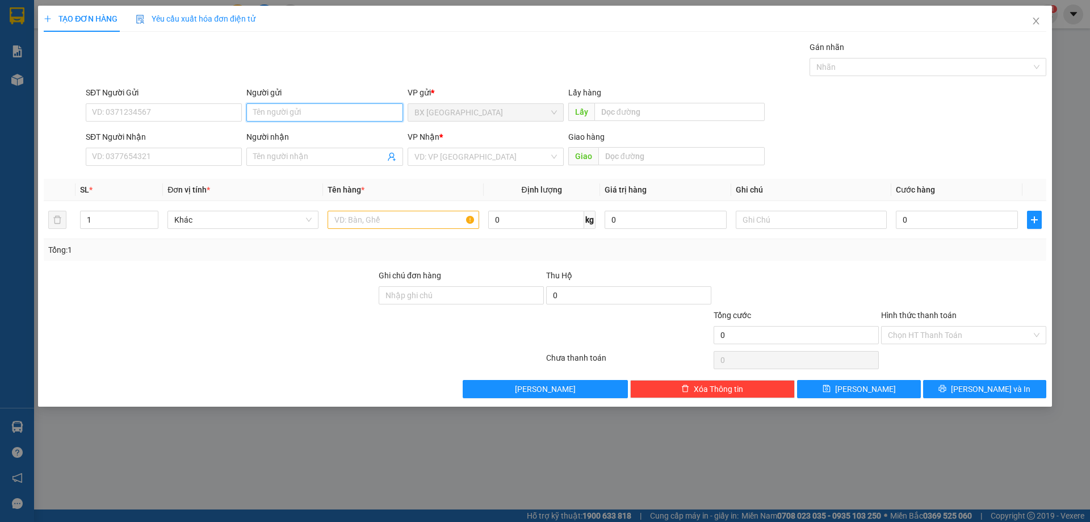
click at [324, 118] on input "Người gửi" at bounding box center [324, 112] width 156 height 18
click at [224, 156] on input "SĐT Người Nhận" at bounding box center [164, 157] width 156 height 18
type input "0973380274"
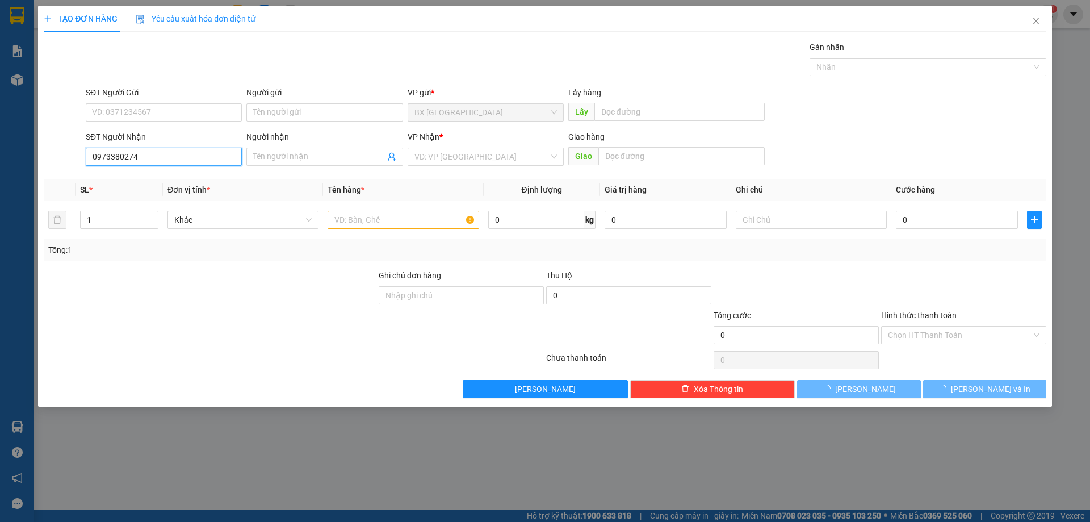
click at [195, 161] on input "0973380274" at bounding box center [164, 157] width 156 height 18
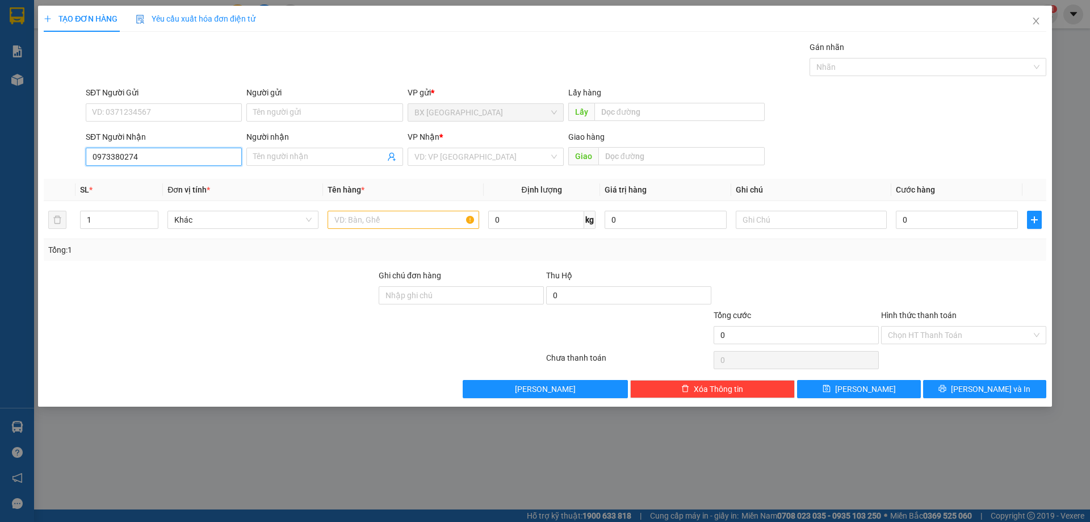
click at [179, 157] on input "0973380274" at bounding box center [164, 157] width 156 height 18
click at [165, 181] on div "0973380274 - TỐT" at bounding box center [164, 179] width 142 height 12
type input "TỐT"
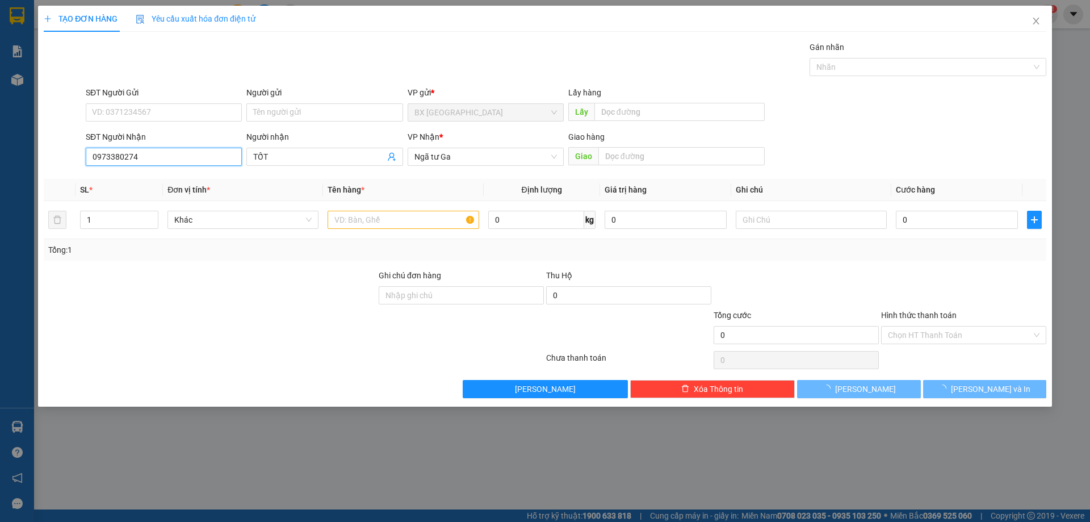
type input "70.000"
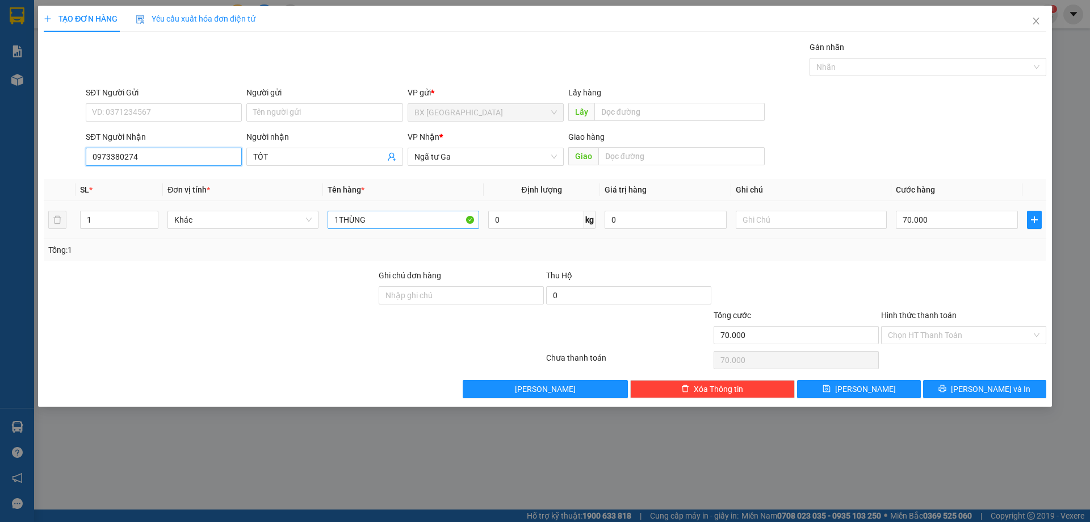
type input "0973380274"
click at [338, 223] on input "1THÙNG" at bounding box center [403, 220] width 151 height 18
type input "4THÙNG"
click at [956, 219] on input "70.000" at bounding box center [957, 220] width 122 height 18
type input "3"
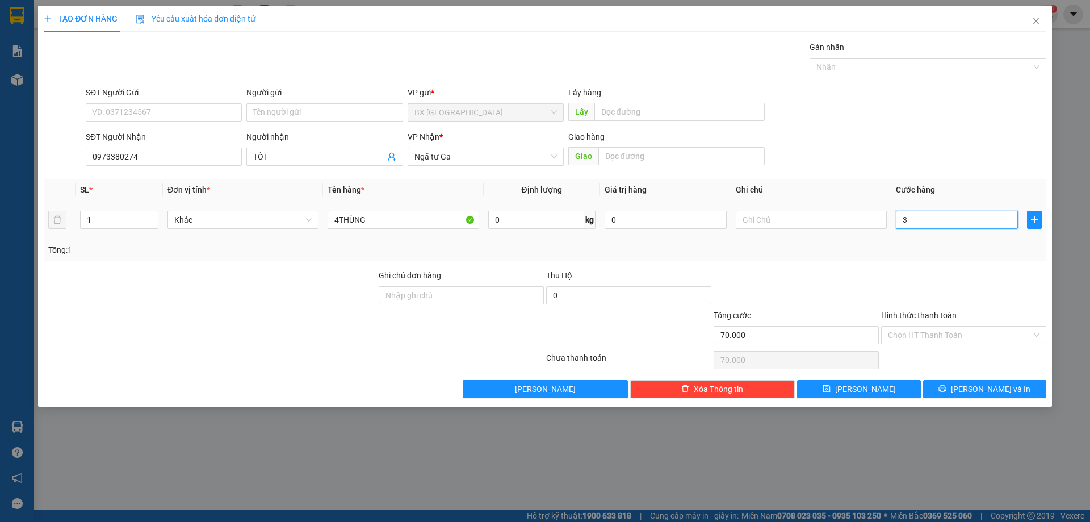
type input "3"
type input "35"
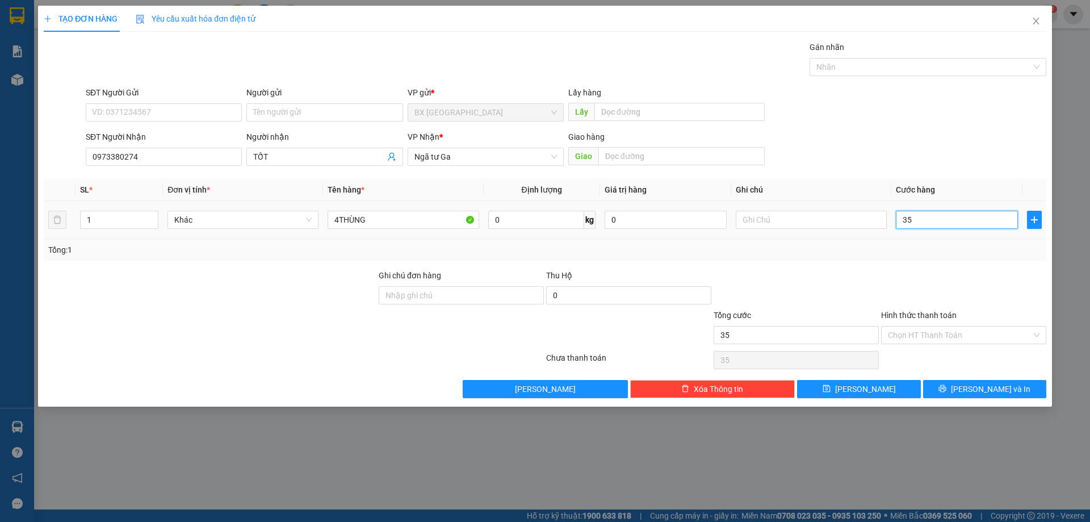
type input "350"
type input "3.500"
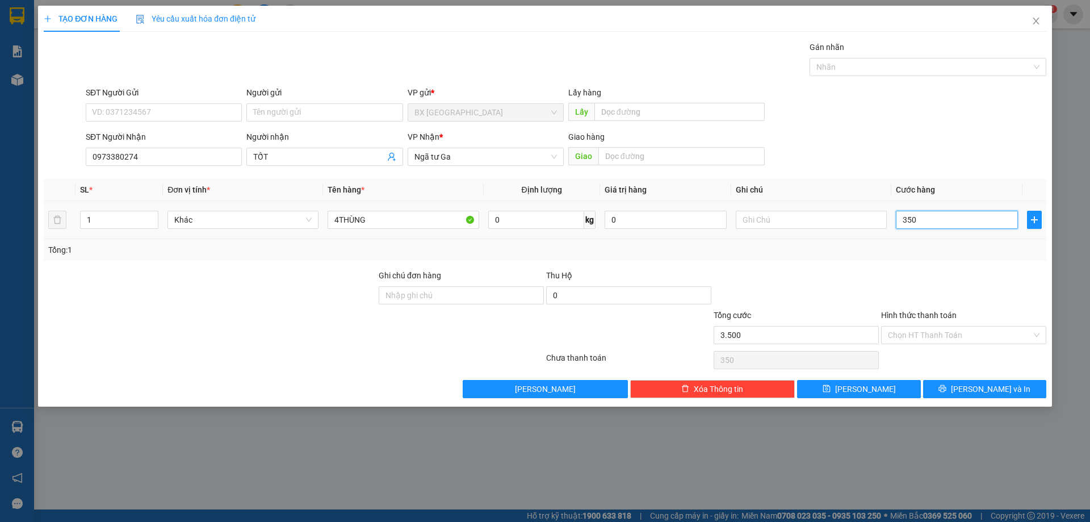
type input "3.500"
type input "35.000"
type input "350.000.000.000.000.000"
type input "3.500.000.000.000.000.000"
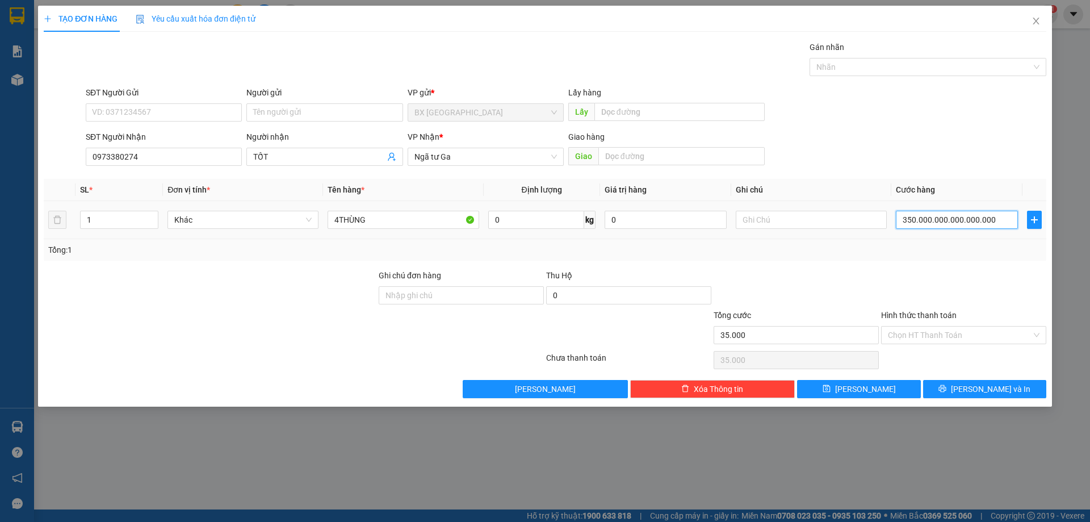
type input "3.500.000.000.000.000.000"
type input "350.000.000.000.000.000.000.000.000.000"
type input "3.5e+29"
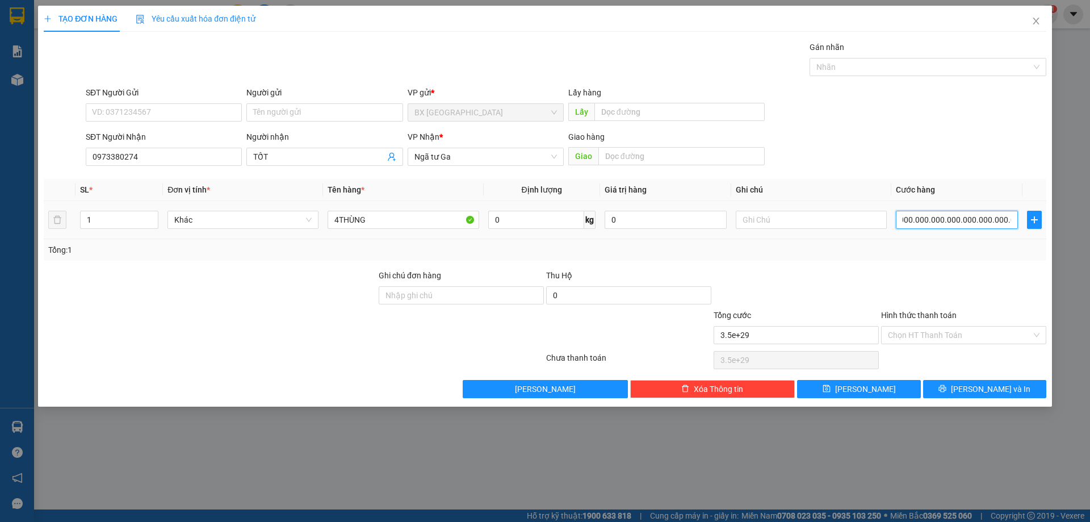
type input "3.5e+28"
type input "3.500.000.000.000.000.000"
type input "350.000.000.000.000.000"
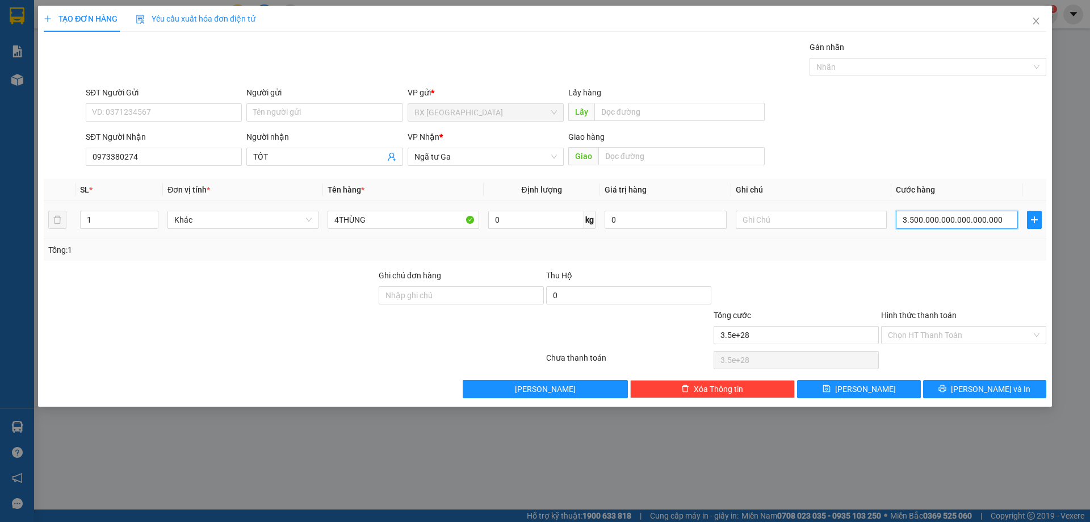
type input "350.000.000.000.000.000"
type input "3.500.000.000.000"
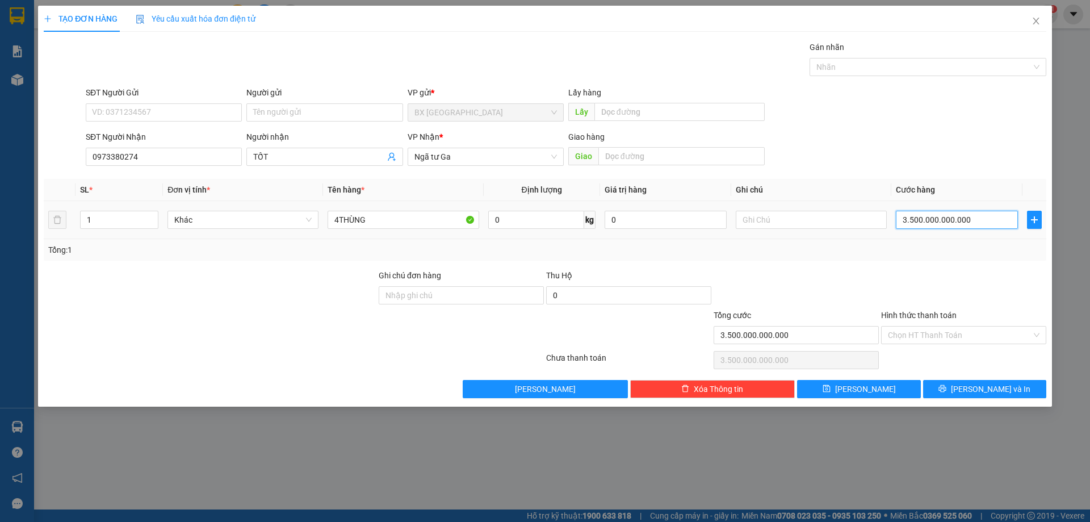
type input "350.000.000.000"
type input "35"
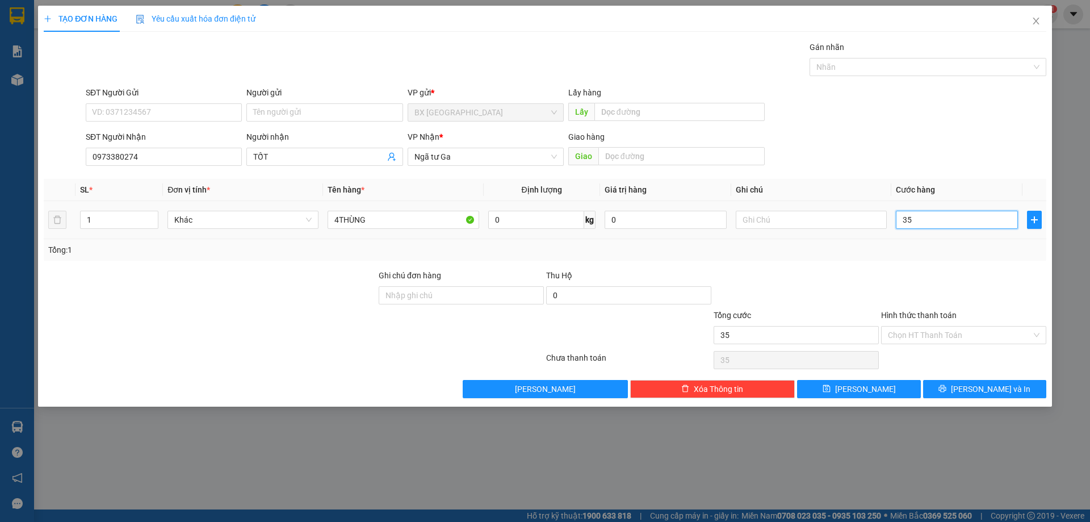
type input "350"
type input "3.500"
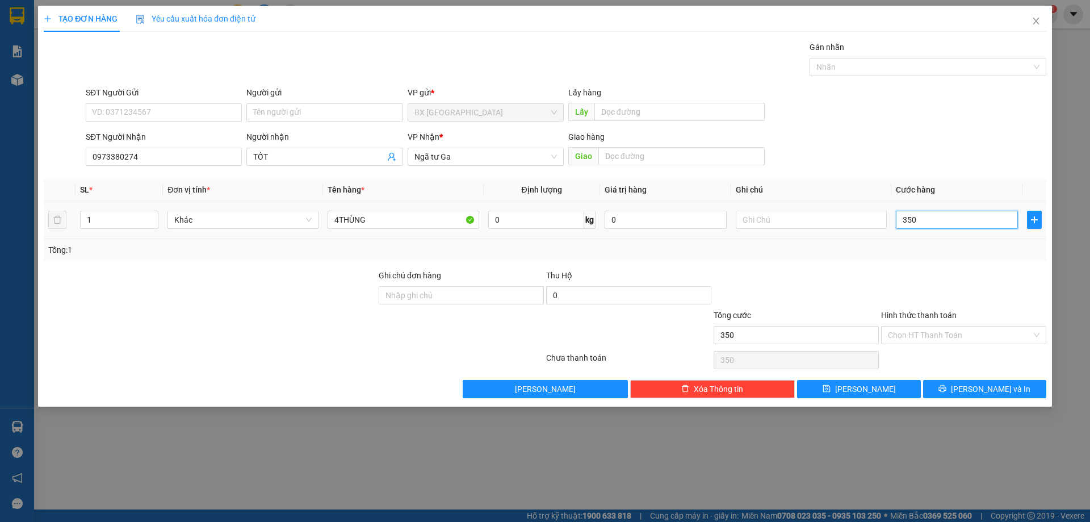
type input "3.500"
type input "35.000"
type input "350.000"
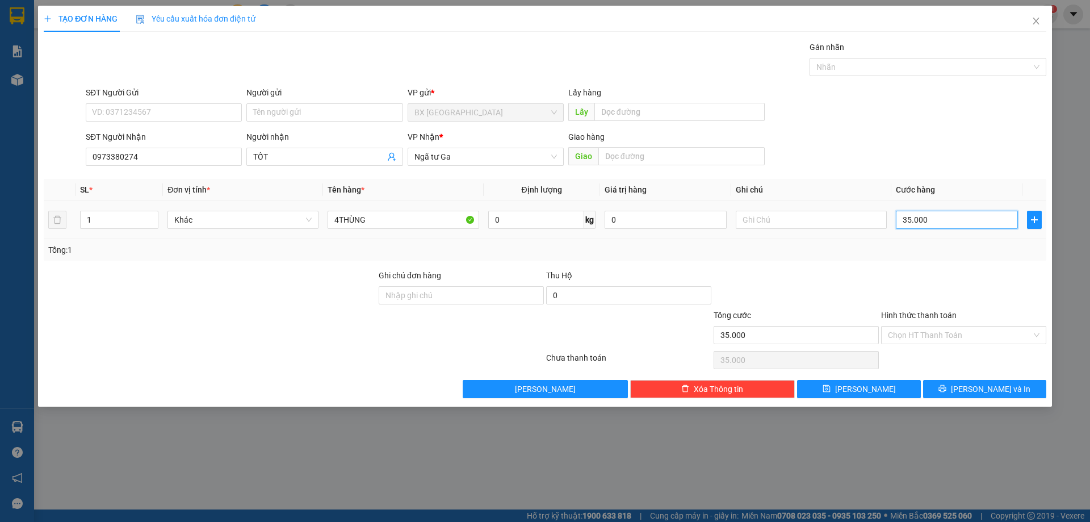
type input "350.000"
click at [865, 383] on span "[PERSON_NAME]" at bounding box center [865, 389] width 61 height 12
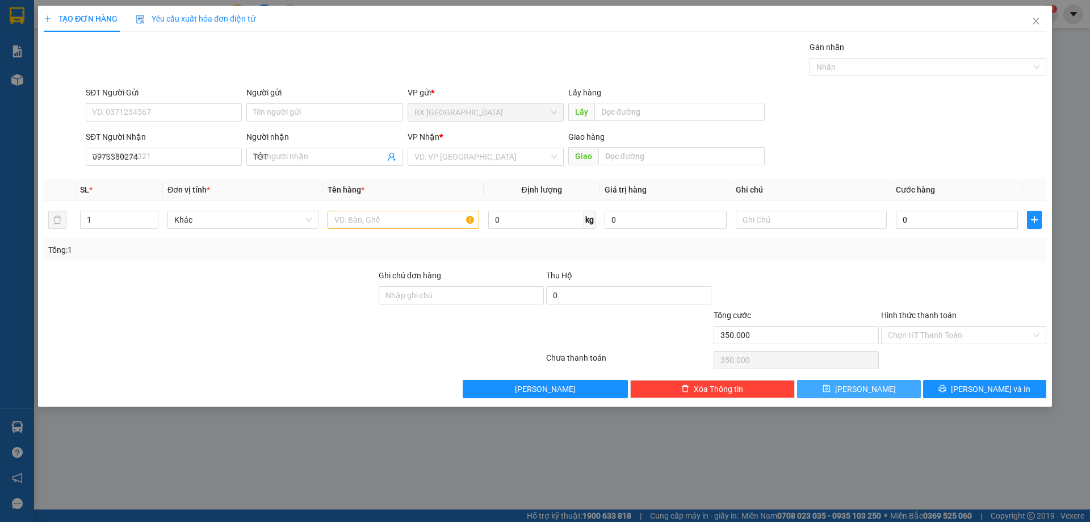
type input "0"
click at [298, 116] on input "Người gửi" at bounding box center [324, 112] width 156 height 18
click at [161, 162] on input "SĐT Người Nhận" at bounding box center [164, 157] width 156 height 18
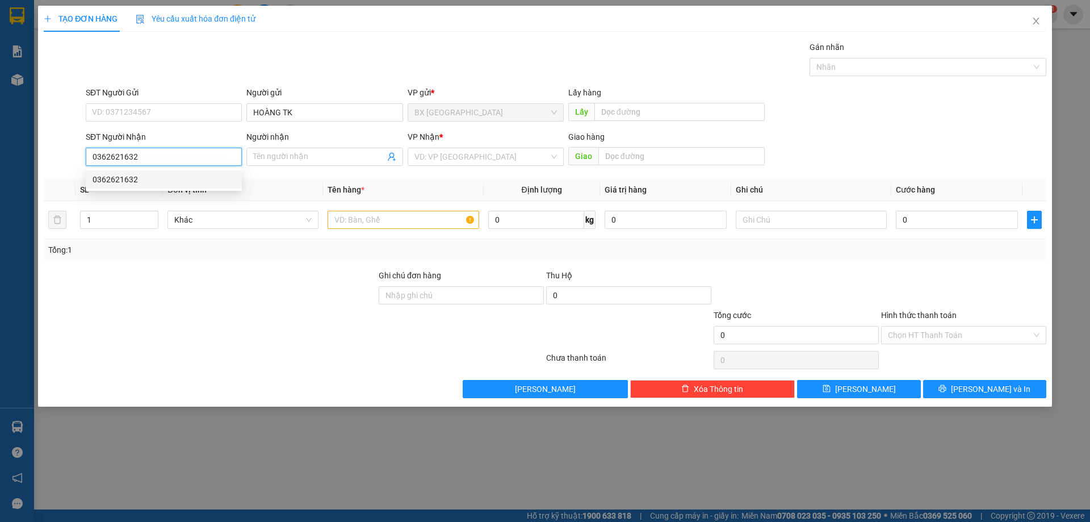
click at [145, 178] on div "0362621632" at bounding box center [164, 179] width 142 height 12
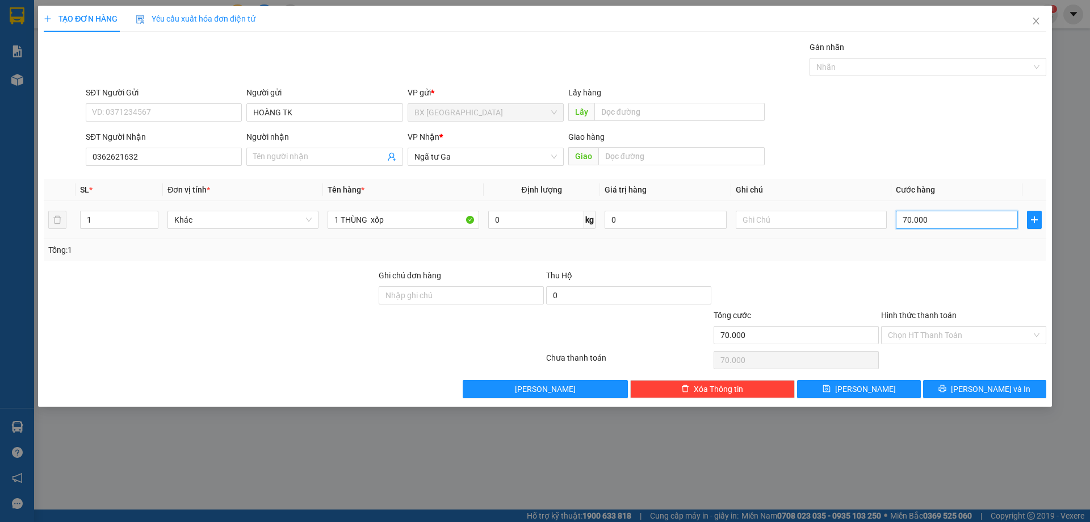
click at [964, 224] on input "70.000" at bounding box center [957, 220] width 122 height 18
drag, startPoint x: 899, startPoint y: 329, endPoint x: 907, endPoint y: 338, distance: 11.3
click at [900, 329] on input "Hình thức thanh toán" at bounding box center [960, 334] width 144 height 17
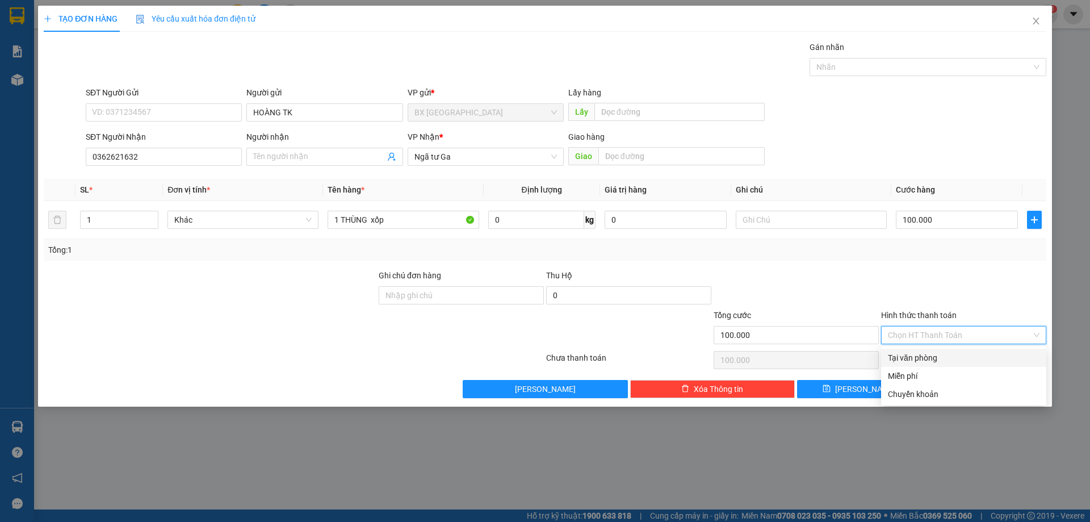
drag, startPoint x: 908, startPoint y: 355, endPoint x: 896, endPoint y: 366, distance: 15.3
click at [908, 355] on div "Tại văn phòng" at bounding box center [964, 357] width 152 height 12
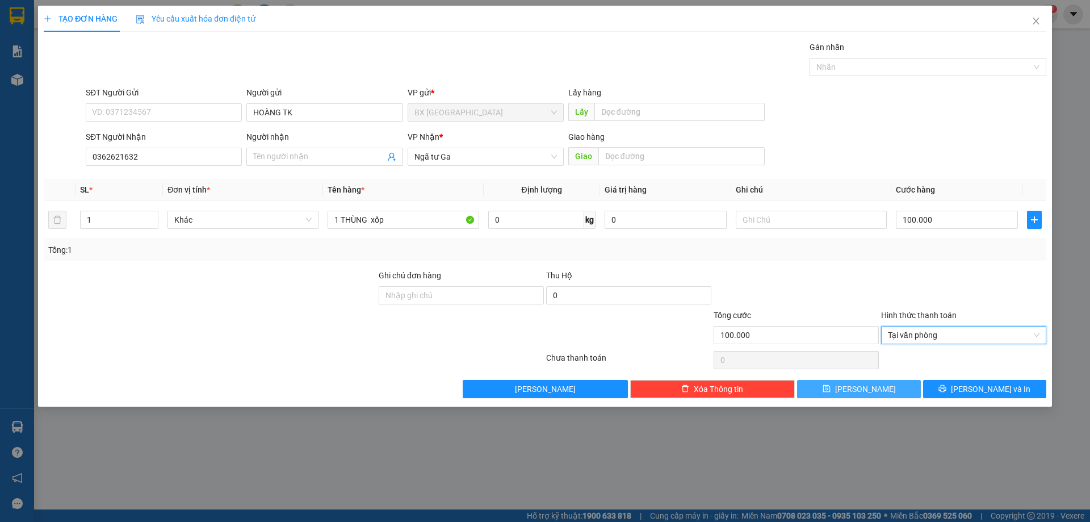
click at [861, 389] on span "[PERSON_NAME]" at bounding box center [865, 389] width 61 height 12
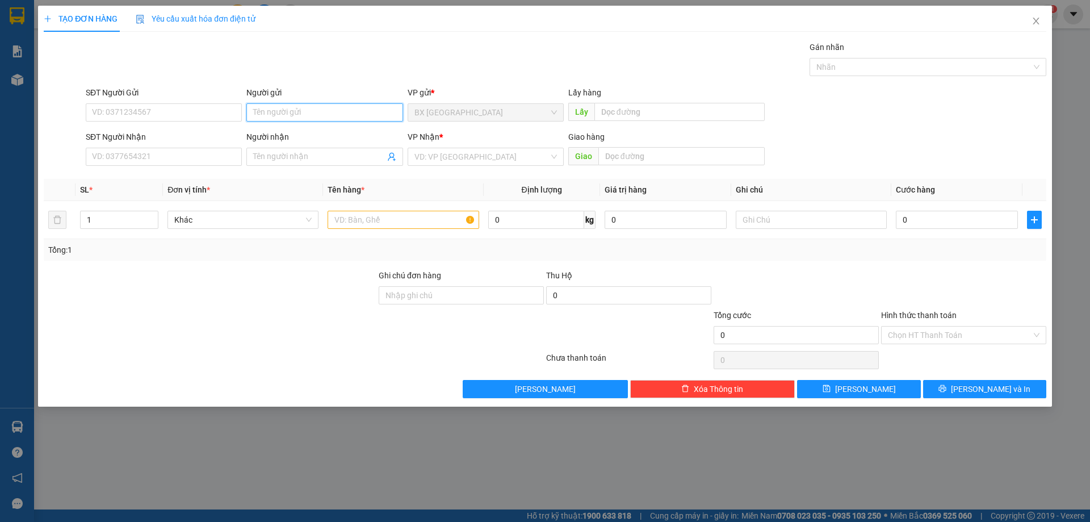
click at [292, 115] on input "Người gửi" at bounding box center [324, 112] width 156 height 18
click at [200, 154] on input "SĐT Người Nhận" at bounding box center [164, 157] width 156 height 18
click at [190, 163] on input "0366196055" at bounding box center [164, 157] width 156 height 18
click at [529, 157] on input "search" at bounding box center [481, 156] width 135 height 17
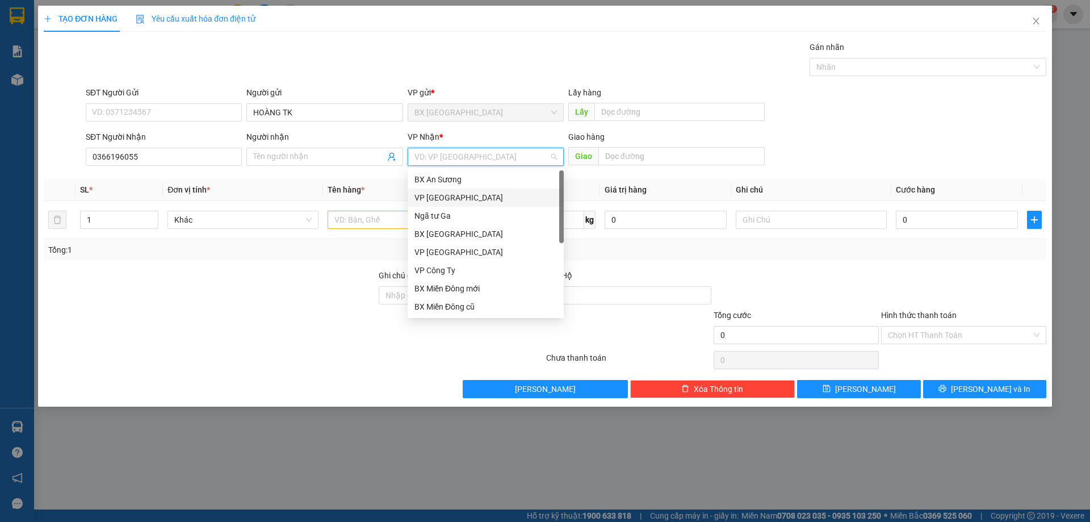
click at [467, 200] on div "VP [GEOGRAPHIC_DATA]" at bounding box center [485, 197] width 142 height 12
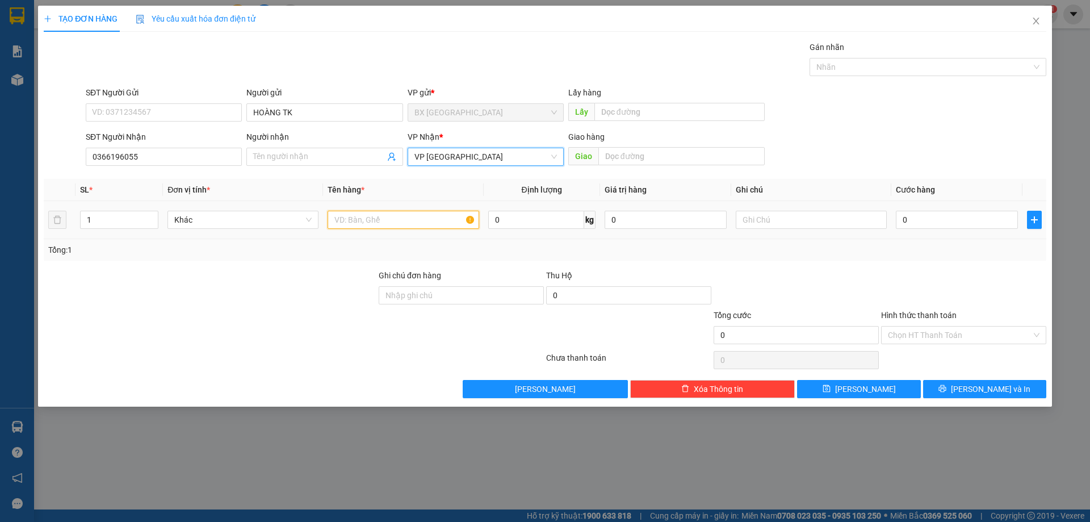
click at [368, 221] on input "text" at bounding box center [403, 220] width 151 height 18
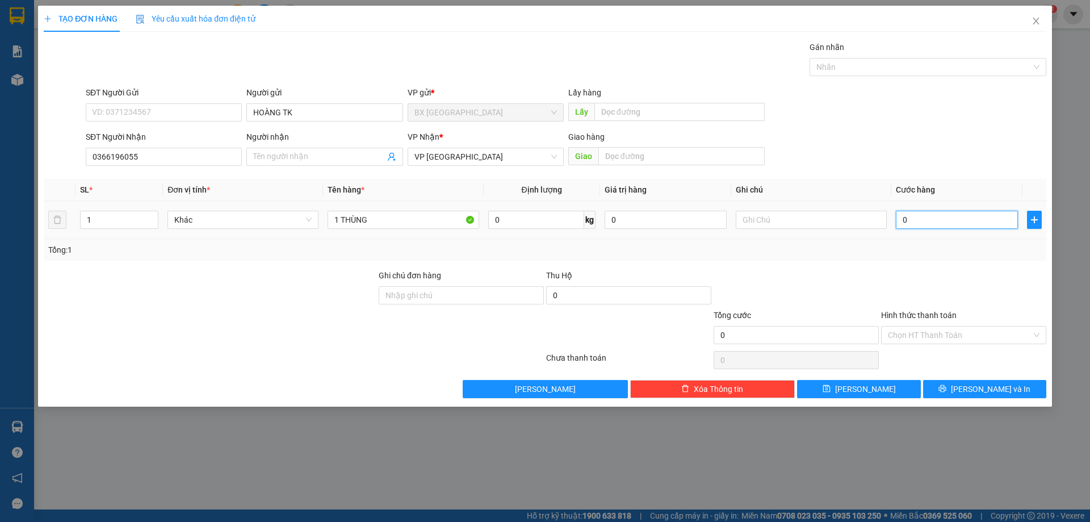
click at [989, 213] on input "0" at bounding box center [957, 220] width 122 height 18
click at [946, 338] on input "Hình thức thanh toán" at bounding box center [960, 334] width 144 height 17
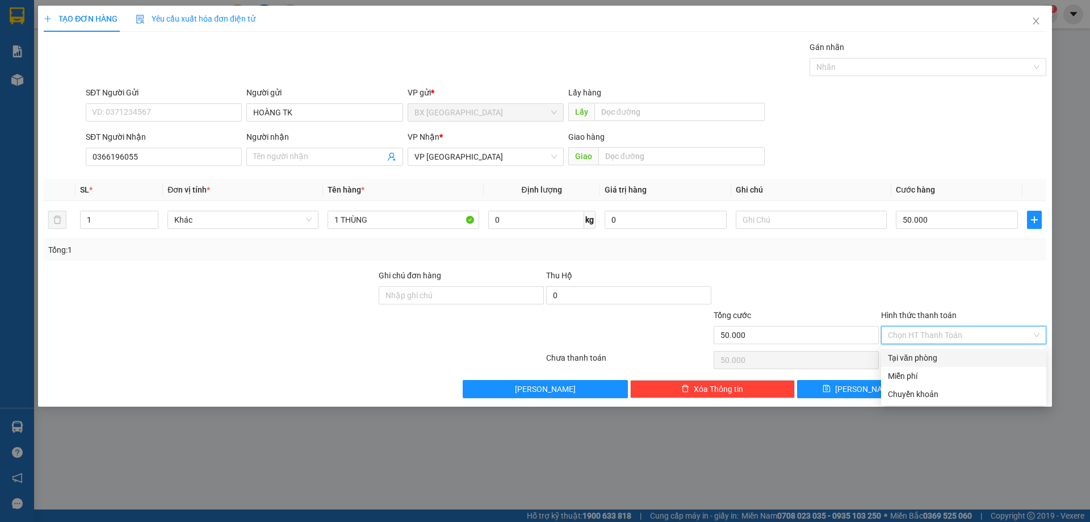
click at [946, 353] on div "Tại văn phòng" at bounding box center [964, 357] width 152 height 12
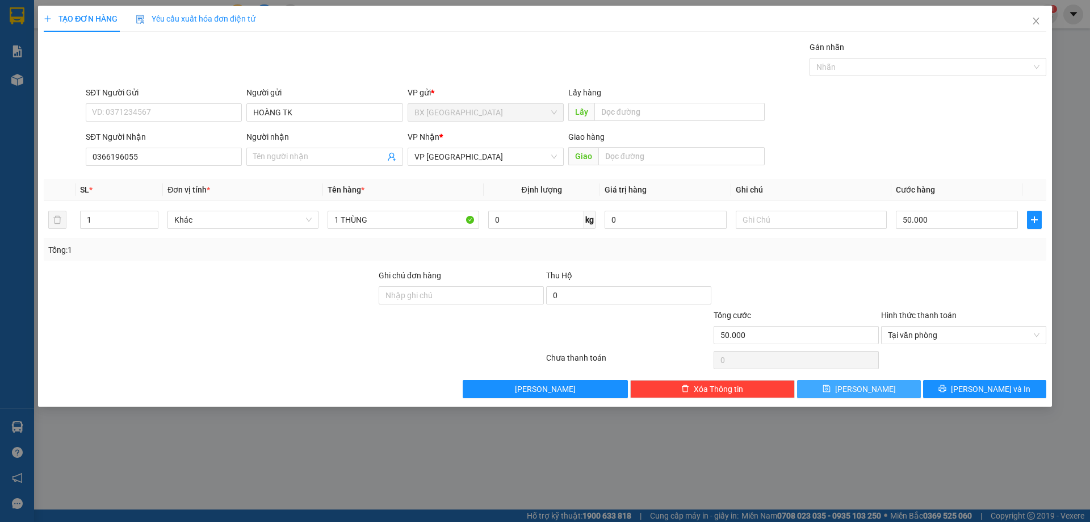
click at [882, 391] on button "[PERSON_NAME]" at bounding box center [858, 389] width 123 height 18
drag, startPoint x: 459, startPoint y: 156, endPoint x: 468, endPoint y: 158, distance: 9.2
click at [459, 156] on input "search" at bounding box center [481, 156] width 135 height 17
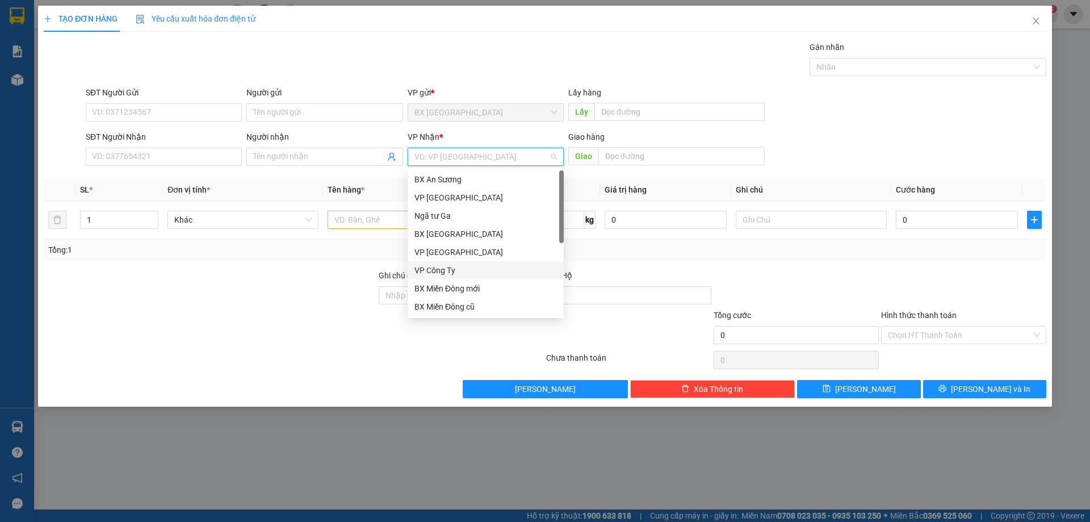
scroll to position [36, 0]
click at [467, 295] on div "Dọc đường" at bounding box center [486, 288] width 156 height 18
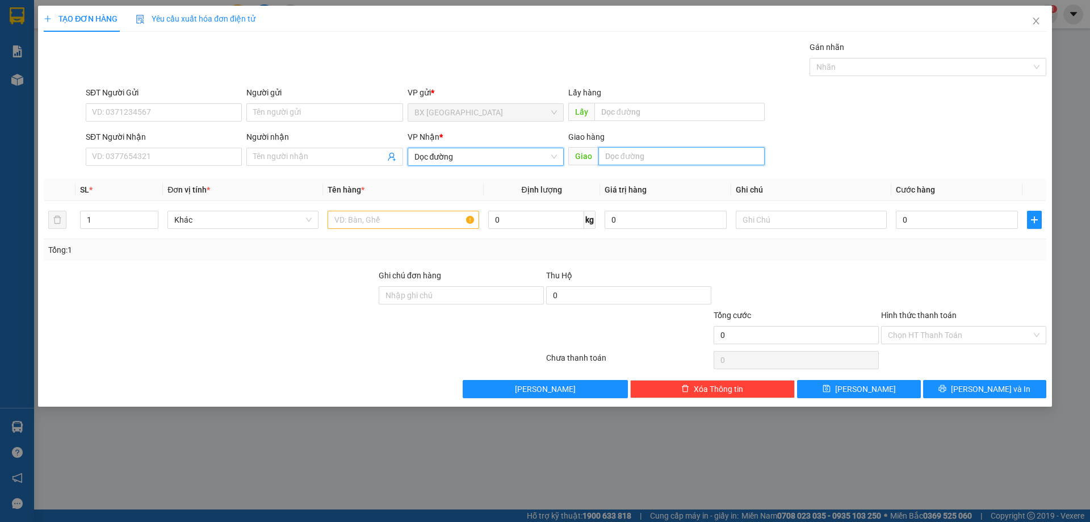
click at [598, 165] on input "text" at bounding box center [681, 156] width 166 height 18
drag, startPoint x: 384, startPoint y: 217, endPoint x: 391, endPoint y: 199, distance: 19.4
click at [383, 217] on input "text" at bounding box center [403, 220] width 151 height 18
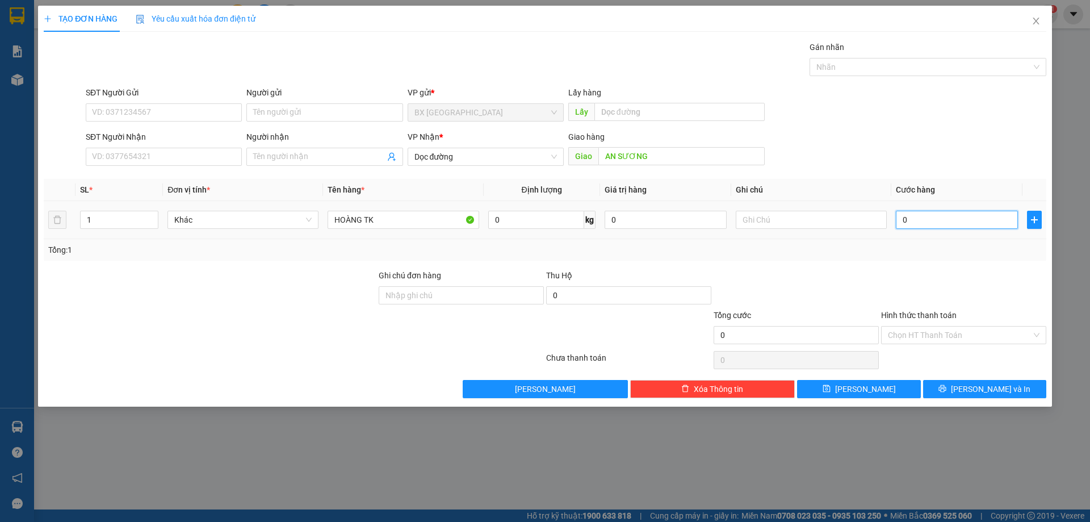
click at [897, 217] on input "0" at bounding box center [957, 220] width 122 height 18
click at [932, 334] on input "Hình thức thanh toán" at bounding box center [960, 334] width 144 height 17
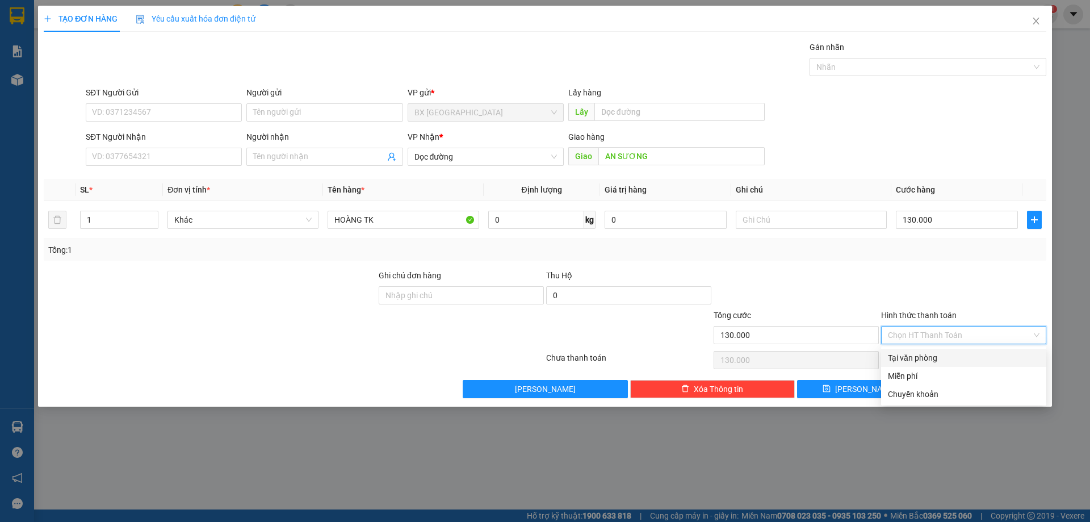
click at [937, 351] on div "Tại văn phòng" at bounding box center [963, 358] width 165 height 18
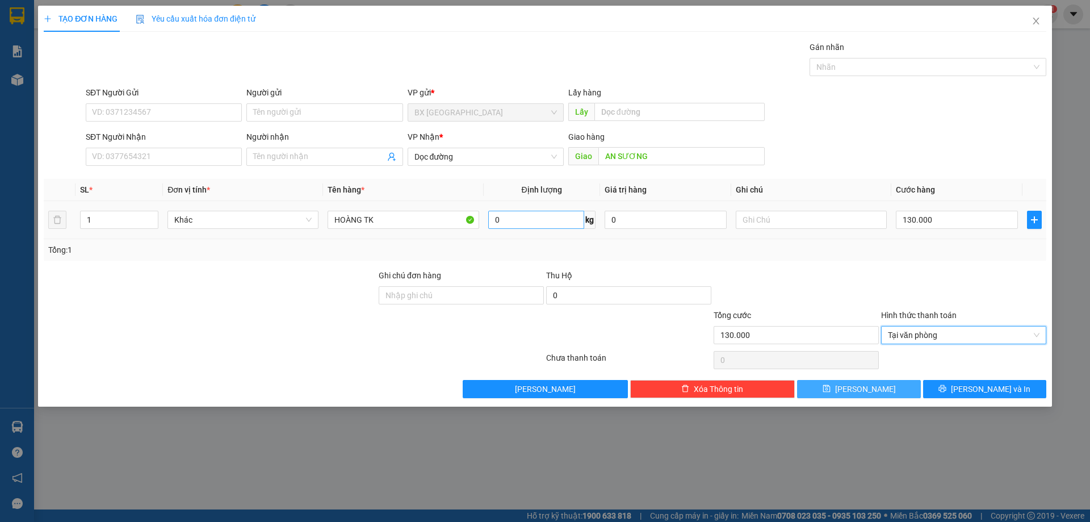
drag, startPoint x: 866, startPoint y: 385, endPoint x: 564, endPoint y: 227, distance: 340.8
click at [866, 386] on span "[PERSON_NAME]" at bounding box center [865, 389] width 61 height 12
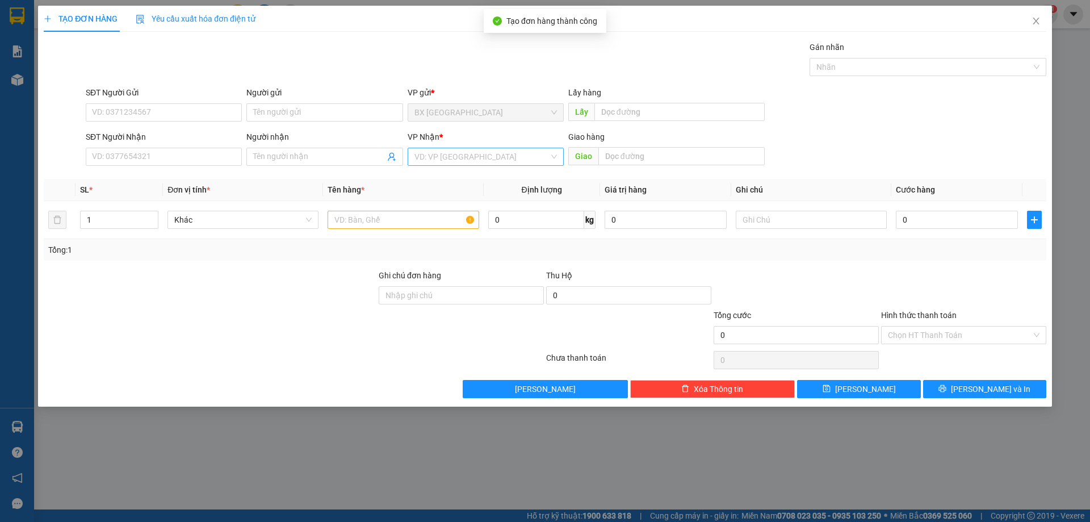
click at [501, 156] on input "search" at bounding box center [481, 156] width 135 height 17
click at [657, 159] on input "text" at bounding box center [681, 156] width 166 height 18
click at [544, 154] on input "search" at bounding box center [481, 156] width 135 height 17
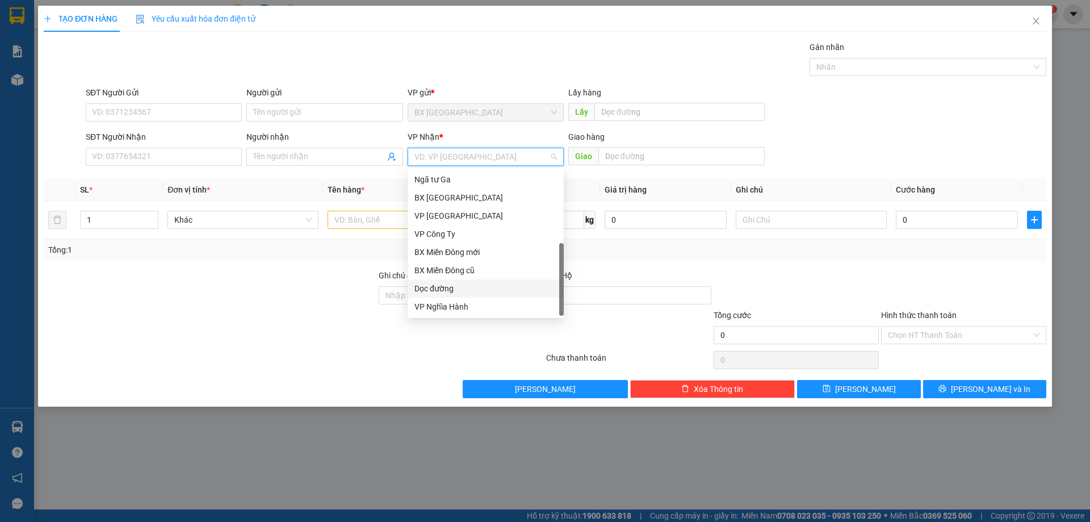
click at [481, 287] on div "Dọc đường" at bounding box center [485, 288] width 142 height 12
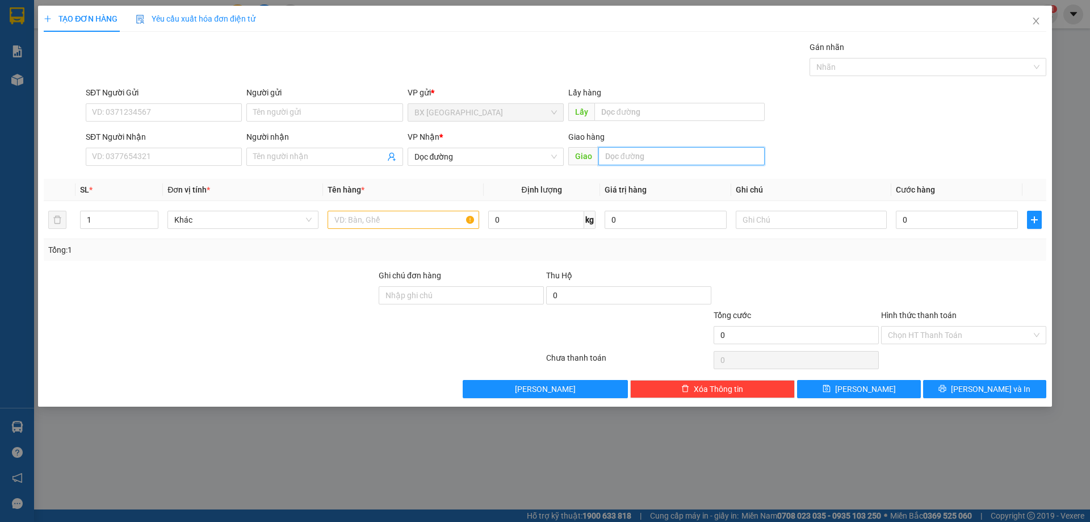
click at [639, 151] on input "text" at bounding box center [681, 156] width 166 height 18
click at [439, 202] on td at bounding box center [403, 220] width 160 height 38
click at [422, 218] on input "text" at bounding box center [403, 220] width 151 height 18
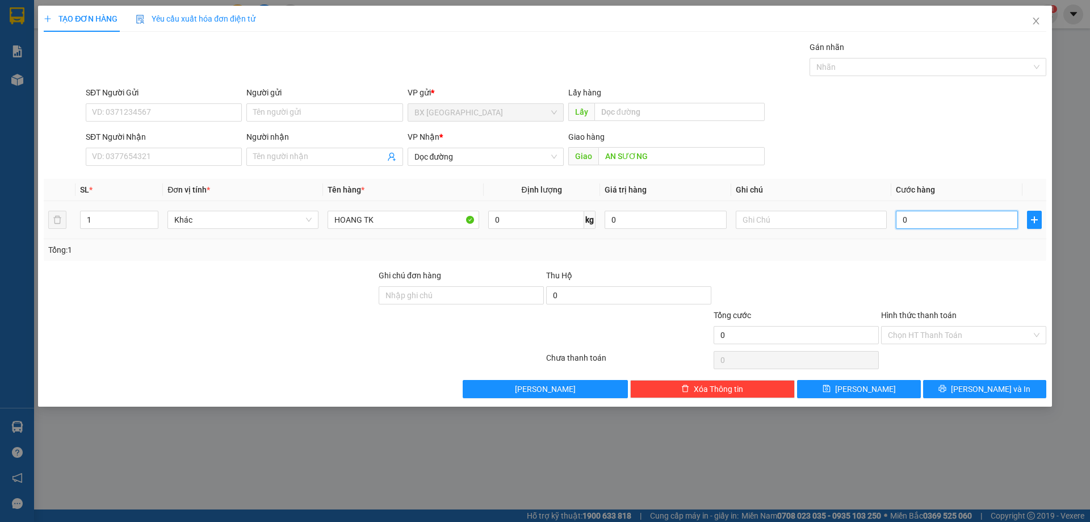
click at [953, 219] on input "0" at bounding box center [957, 220] width 122 height 18
click at [903, 385] on button "[PERSON_NAME]" at bounding box center [858, 389] width 123 height 18
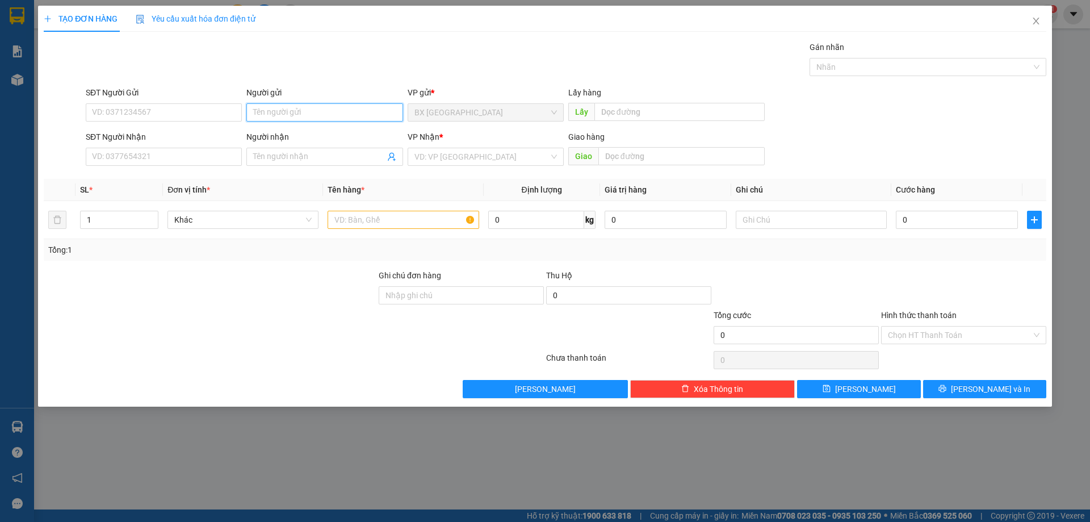
click at [299, 112] on input "Người gửi" at bounding box center [324, 112] width 156 height 18
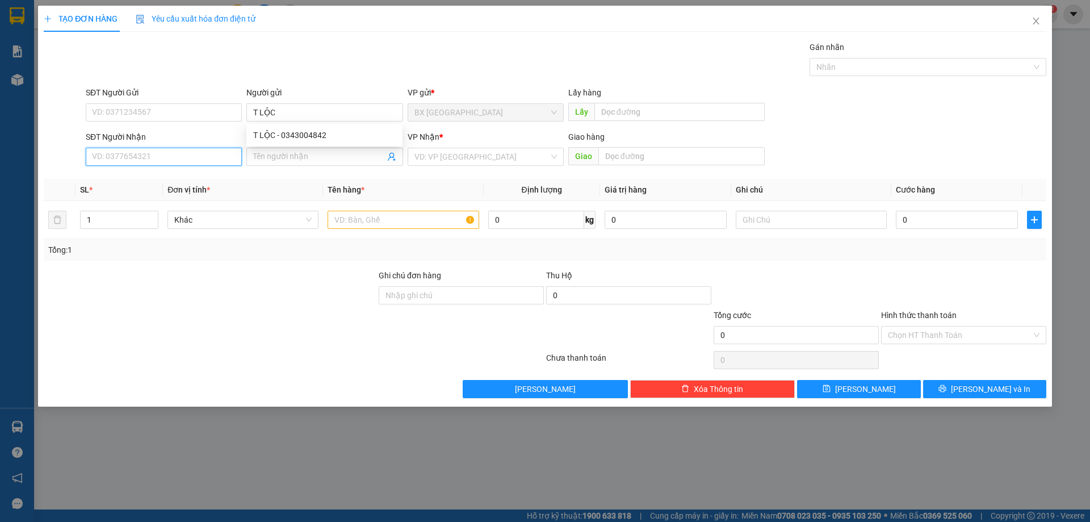
click at [178, 159] on input "SĐT Người Nhận" at bounding box center [164, 157] width 156 height 18
click at [170, 156] on input "0934190509" at bounding box center [164, 157] width 156 height 18
click at [172, 183] on div "0934190509" at bounding box center [164, 179] width 142 height 12
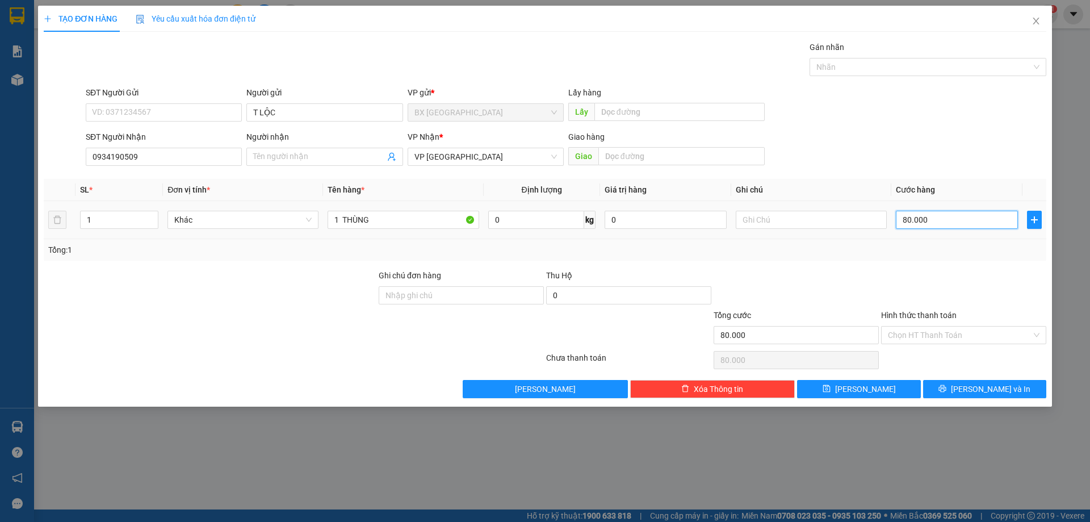
click at [944, 218] on input "80.000" at bounding box center [957, 220] width 122 height 18
drag, startPoint x: 885, startPoint y: 390, endPoint x: 782, endPoint y: 321, distance: 124.1
click at [885, 389] on button "[PERSON_NAME]" at bounding box center [858, 389] width 123 height 18
